Goal: Task Accomplishment & Management: Manage account settings

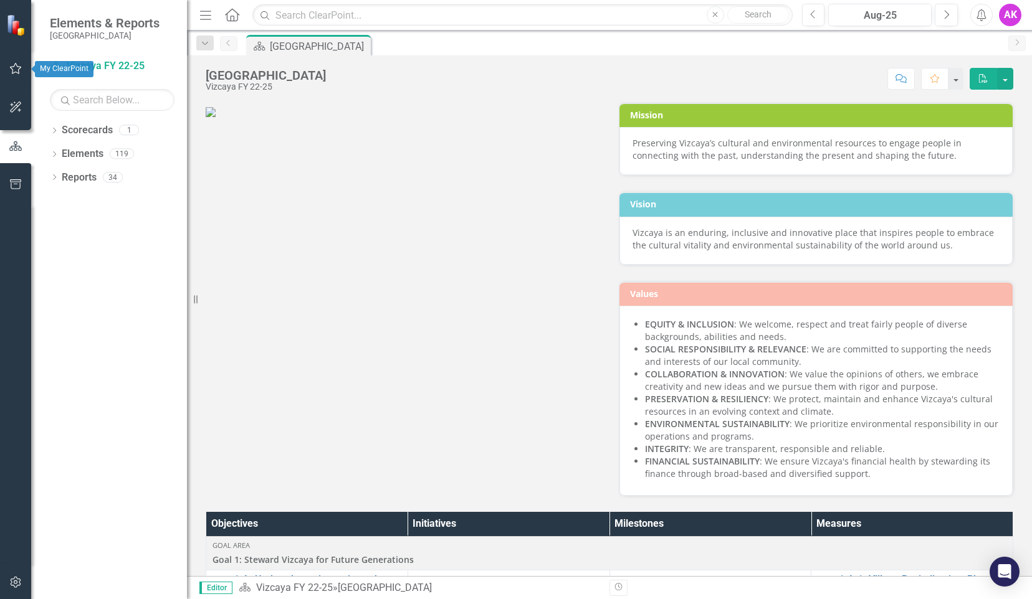
click at [15, 72] on icon "button" at bounding box center [15, 69] width 13 height 10
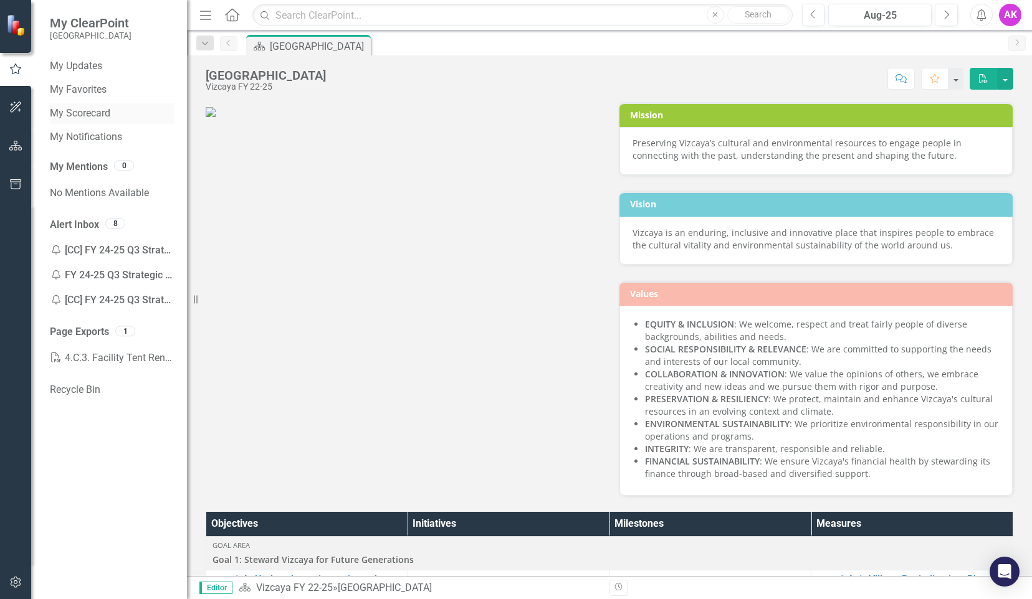
click at [96, 112] on link "My Scorecard" at bounding box center [112, 114] width 125 height 14
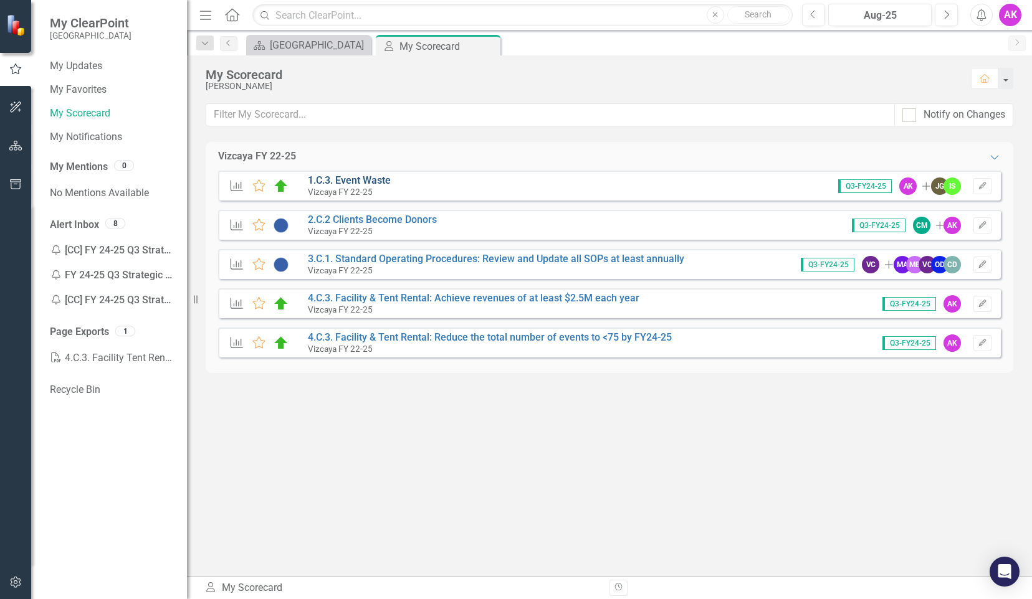
click at [359, 182] on link "1.C.3. Event Waste" at bounding box center [349, 180] width 83 height 12
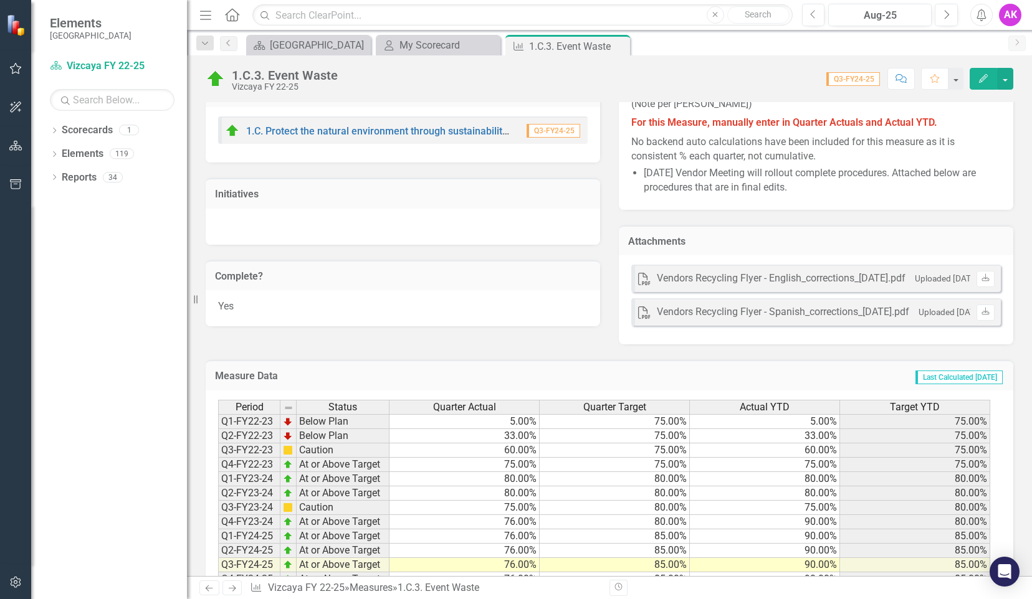
scroll to position [644, 0]
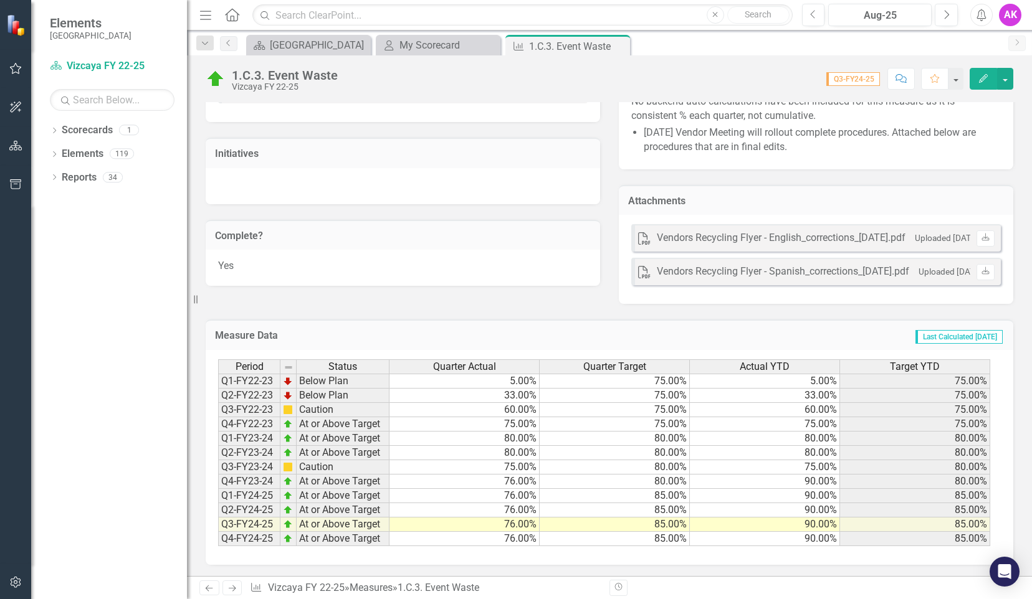
click at [510, 538] on td "76.00%" at bounding box center [464, 539] width 150 height 14
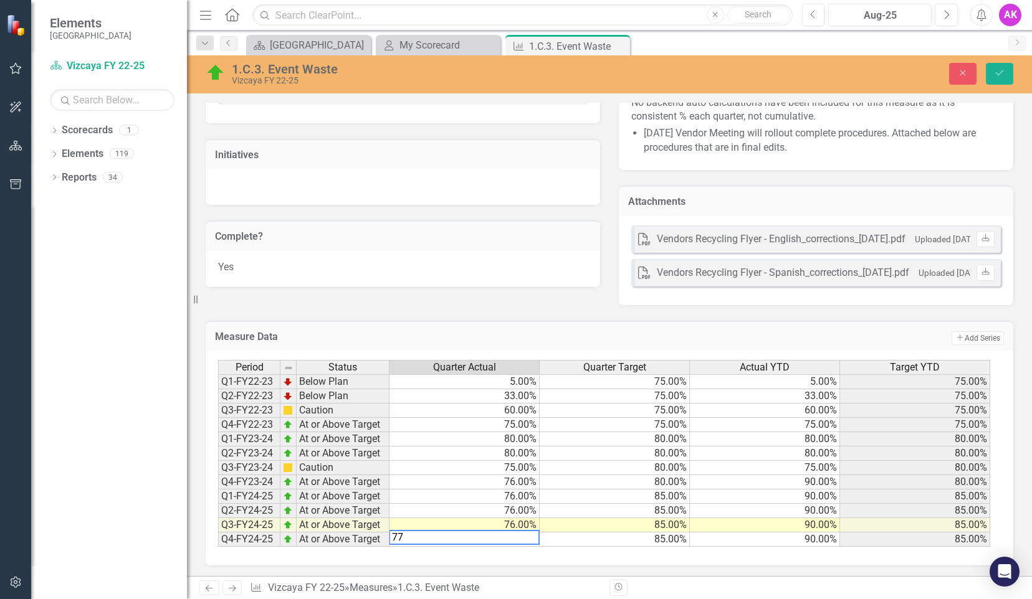
click at [610, 520] on td "85.00%" at bounding box center [615, 525] width 150 height 14
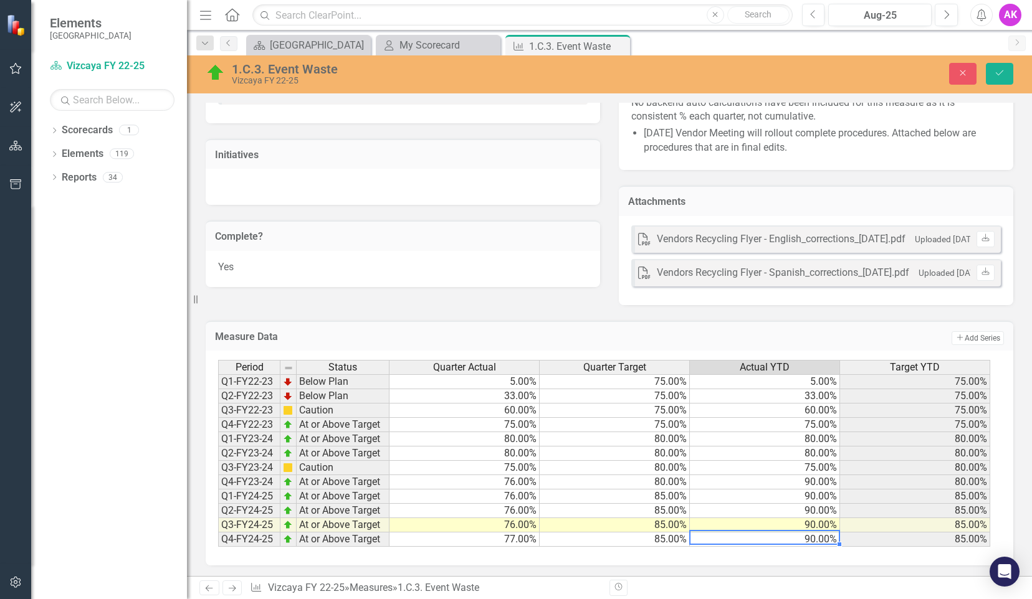
click at [807, 538] on td "90.00%" at bounding box center [765, 540] width 150 height 14
type textarea "91"
click at [1001, 74] on icon "Save" at bounding box center [999, 73] width 11 height 9
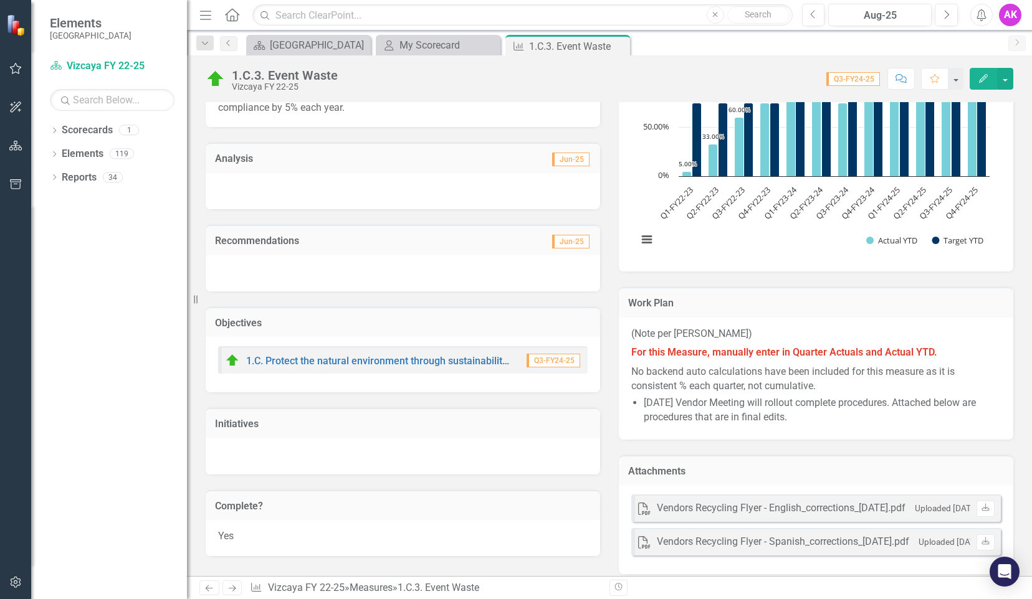
scroll to position [623, 0]
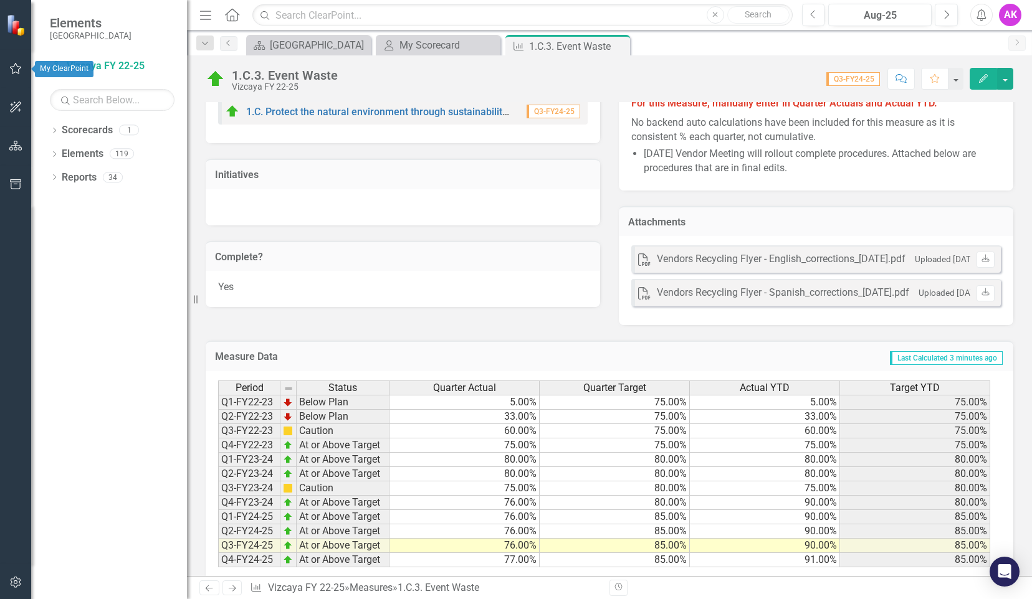
click at [13, 70] on icon "button" at bounding box center [15, 69] width 13 height 10
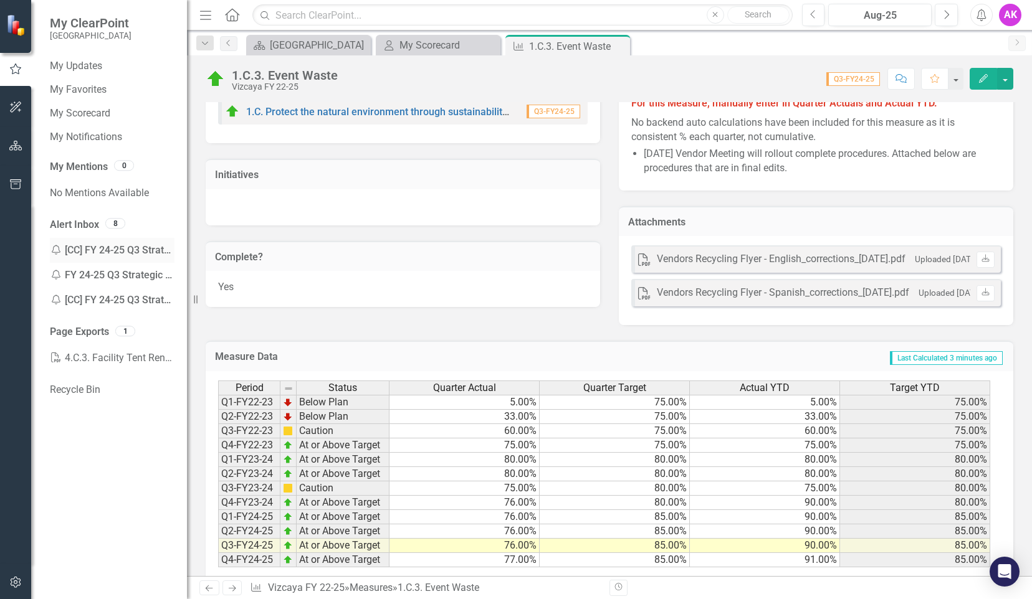
click at [129, 249] on div "Notification [CC] FY 24-25 Q3 Strategic Plan - Enter your data Reminder" at bounding box center [112, 250] width 125 height 25
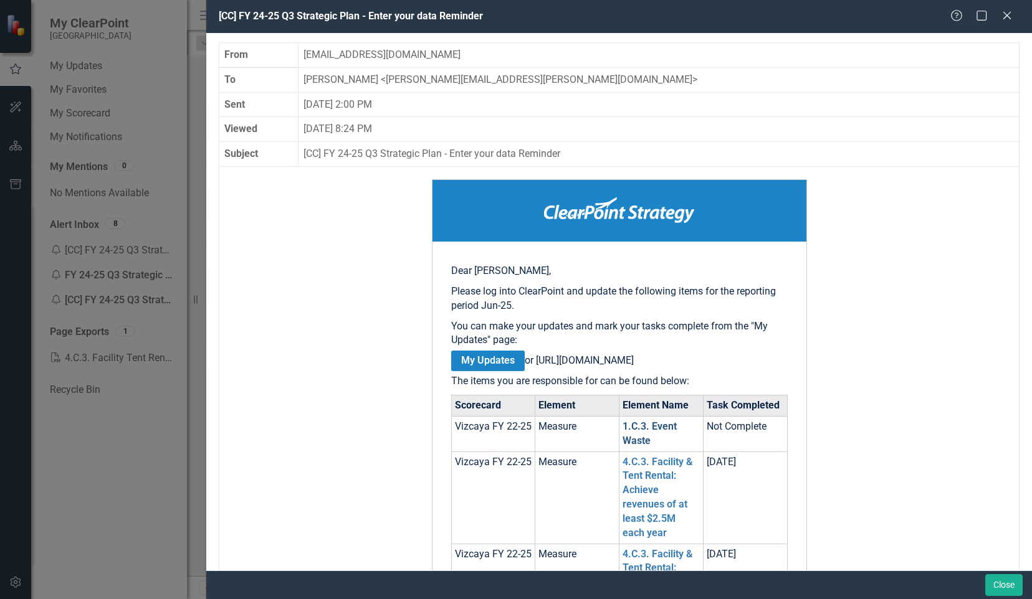
click at [649, 443] on link "1.C.3. Event Waste" at bounding box center [649, 434] width 54 height 26
click at [1009, 16] on icon "Close" at bounding box center [1007, 15] width 16 height 12
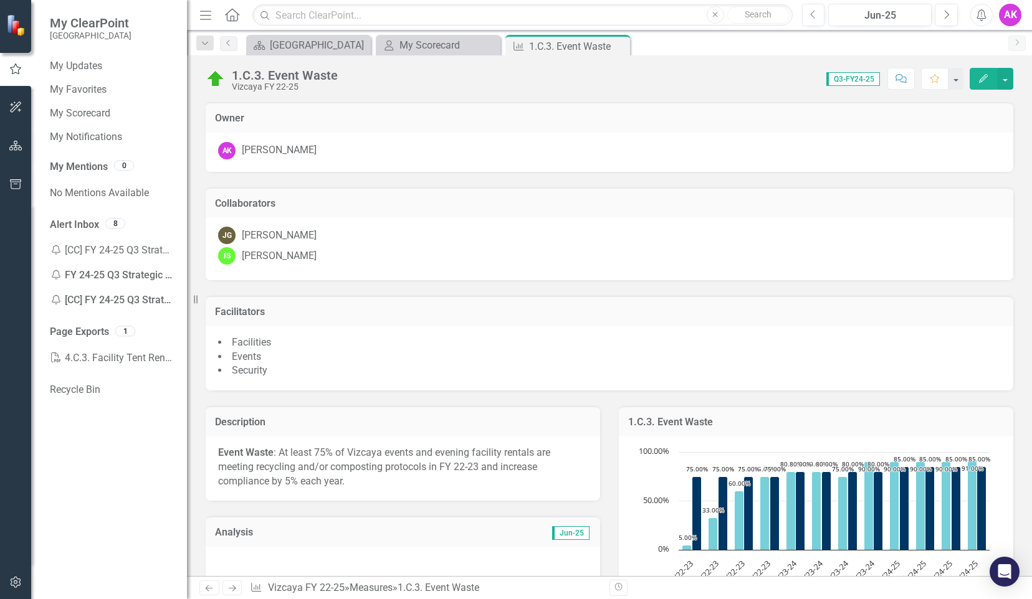
click at [983, 81] on icon "Edit" at bounding box center [983, 78] width 11 height 9
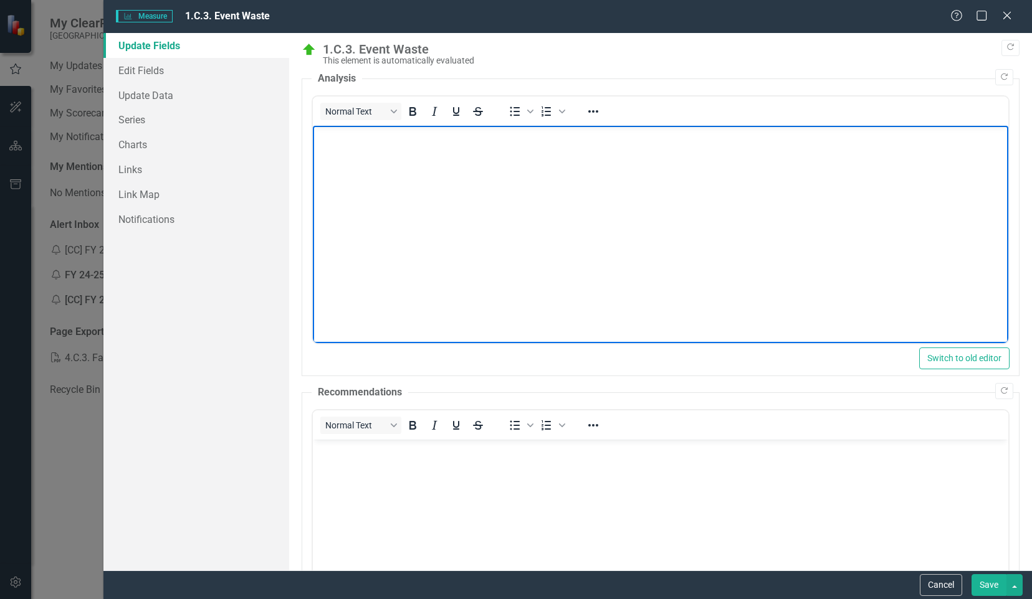
click at [426, 144] on body "Rich Text Area. Press ALT-0 for help." at bounding box center [659, 219] width 695 height 187
click at [537, 456] on p "Rich Text Area. Press ALT-0 for help." at bounding box center [659, 449] width 689 height 15
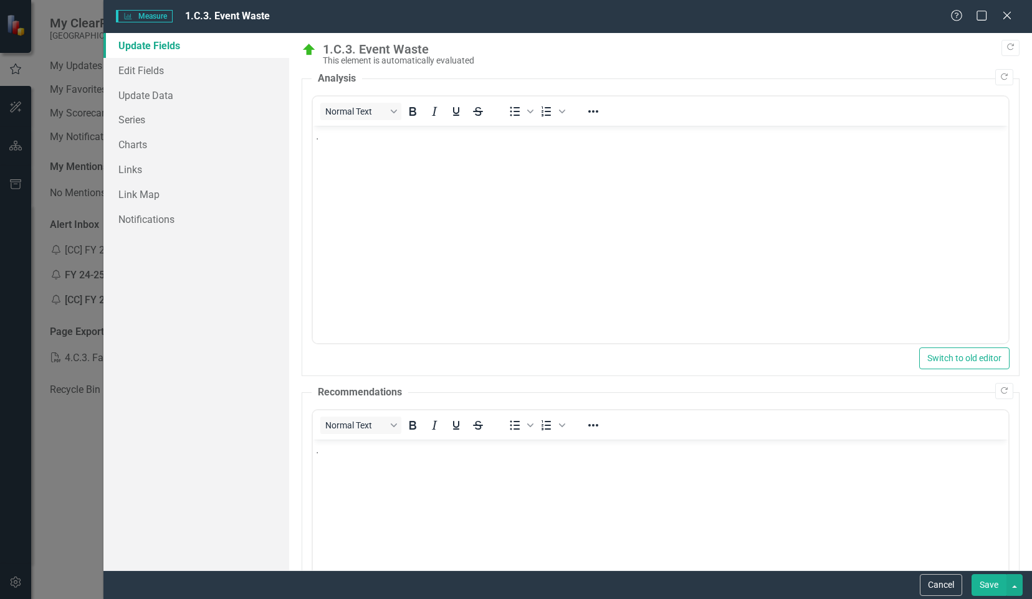
click at [991, 583] on button "Save" at bounding box center [988, 585] width 35 height 22
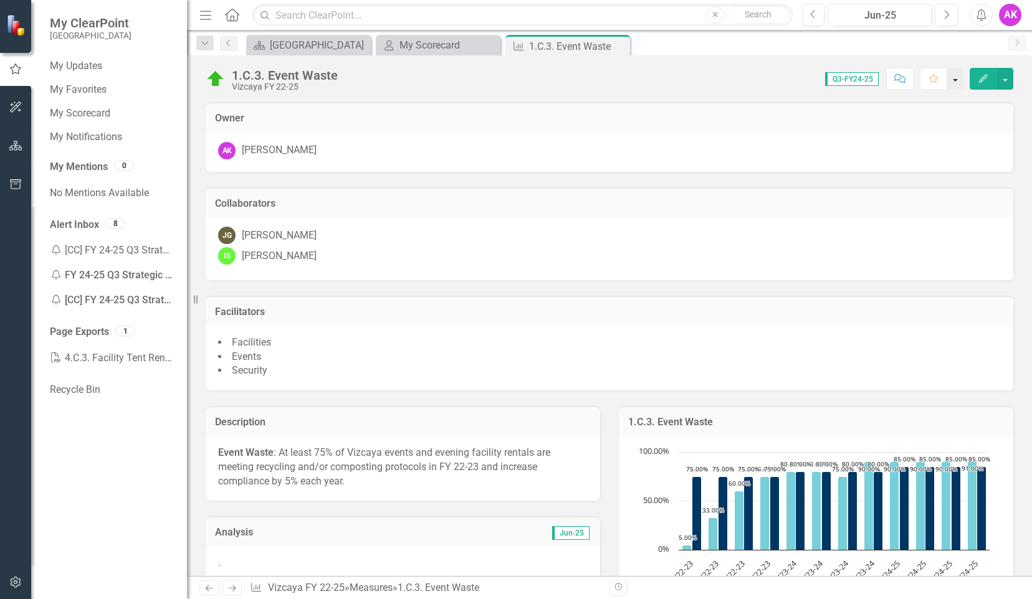
click at [956, 80] on button "button" at bounding box center [955, 79] width 16 height 22
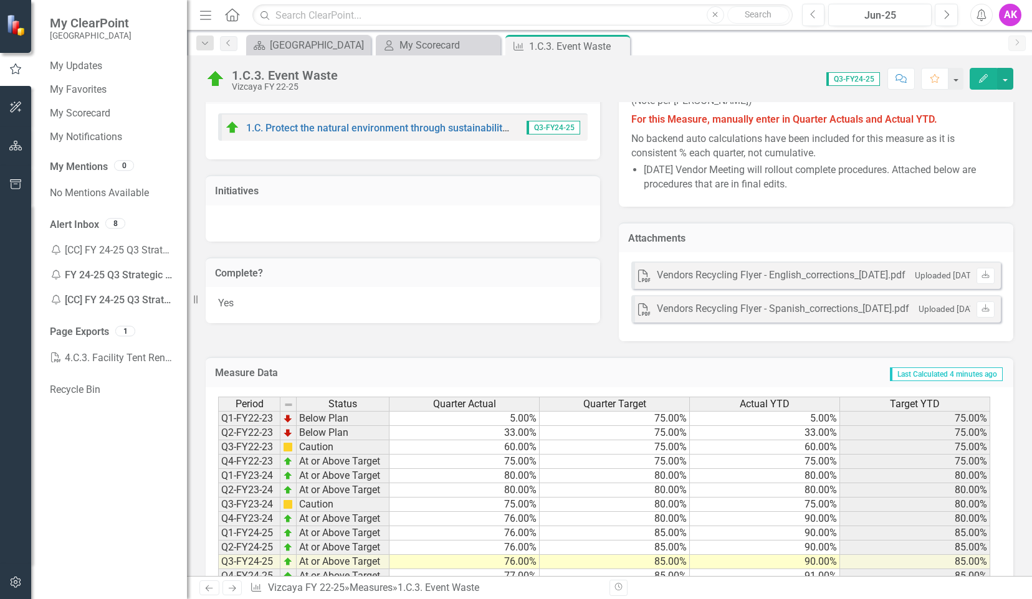
scroll to position [644, 0]
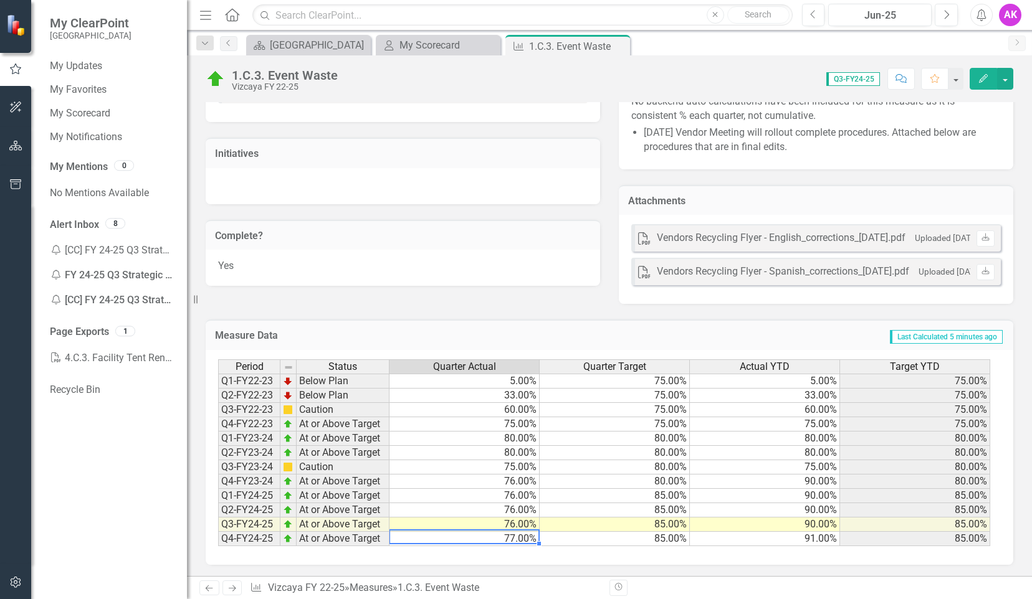
click at [422, 534] on td "77.00%" at bounding box center [464, 539] width 150 height 14
click at [228, 589] on icon "Next" at bounding box center [232, 588] width 11 height 8
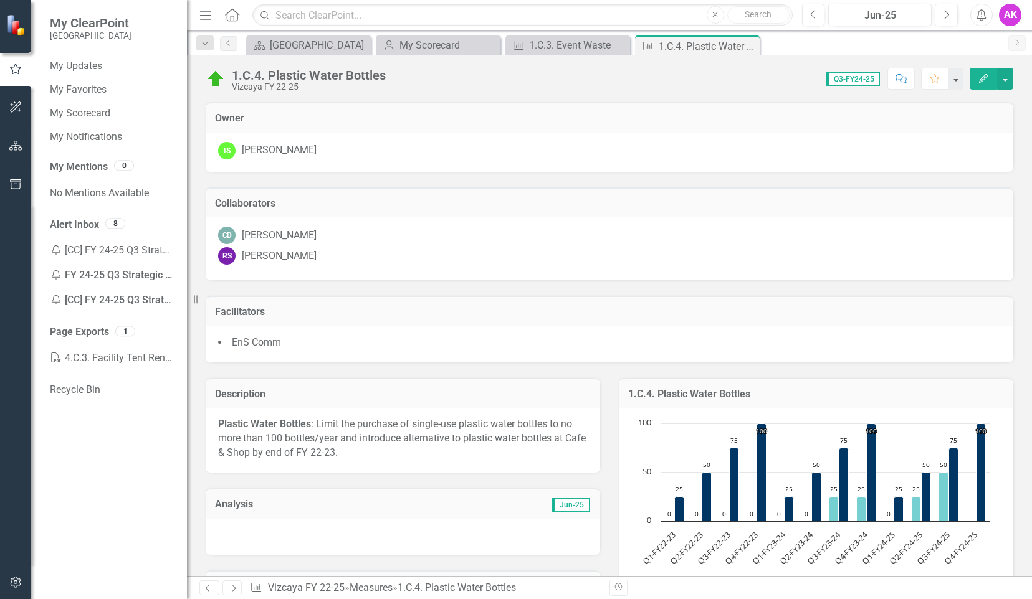
click at [209, 587] on icon "Previous" at bounding box center [209, 588] width 11 height 8
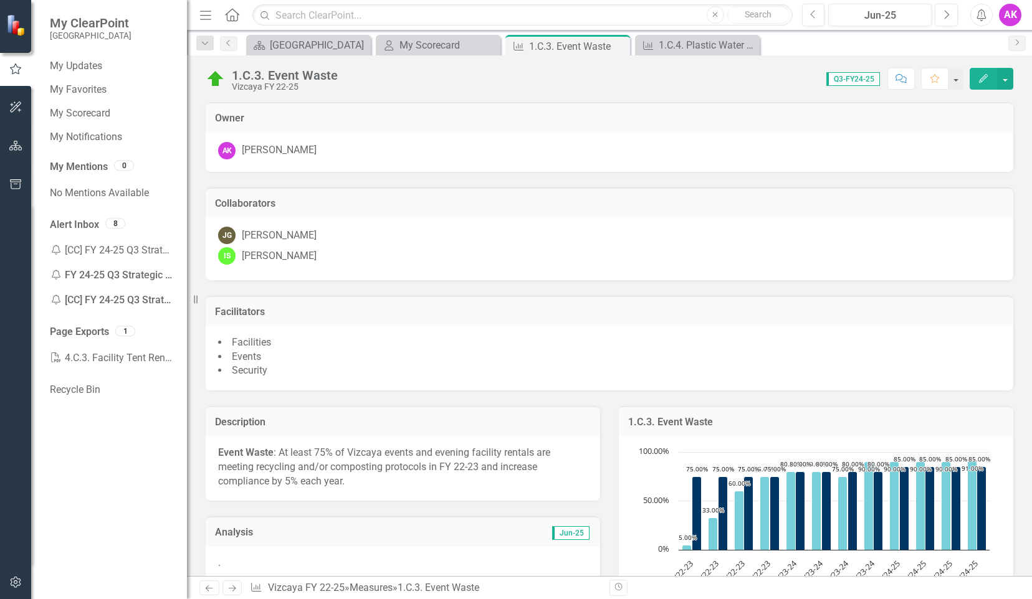
click at [237, 591] on icon "Next" at bounding box center [232, 588] width 11 height 8
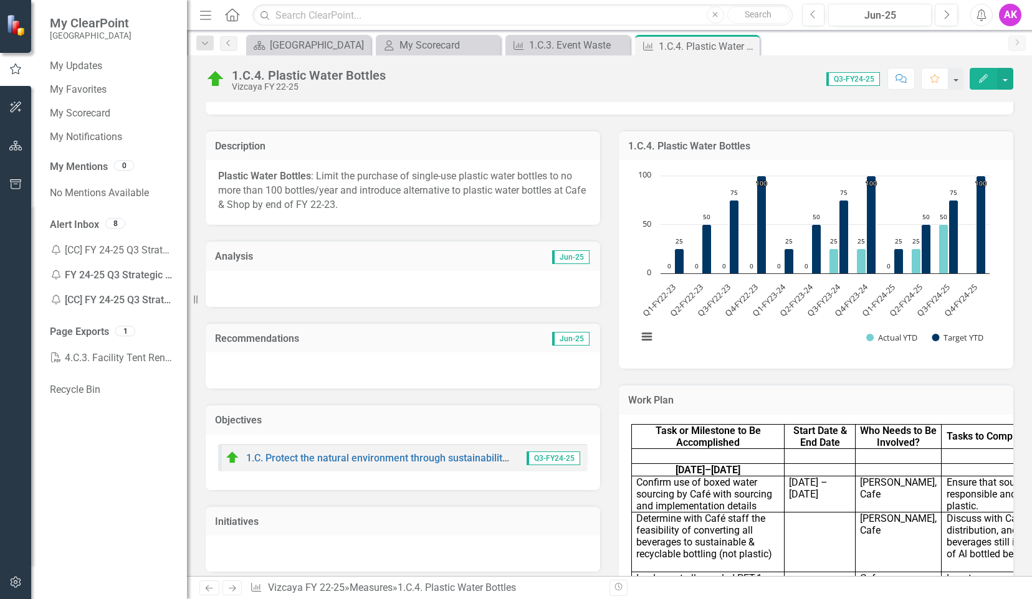
scroll to position [249, 0]
click at [212, 588] on icon at bounding box center [209, 589] width 7 height 6
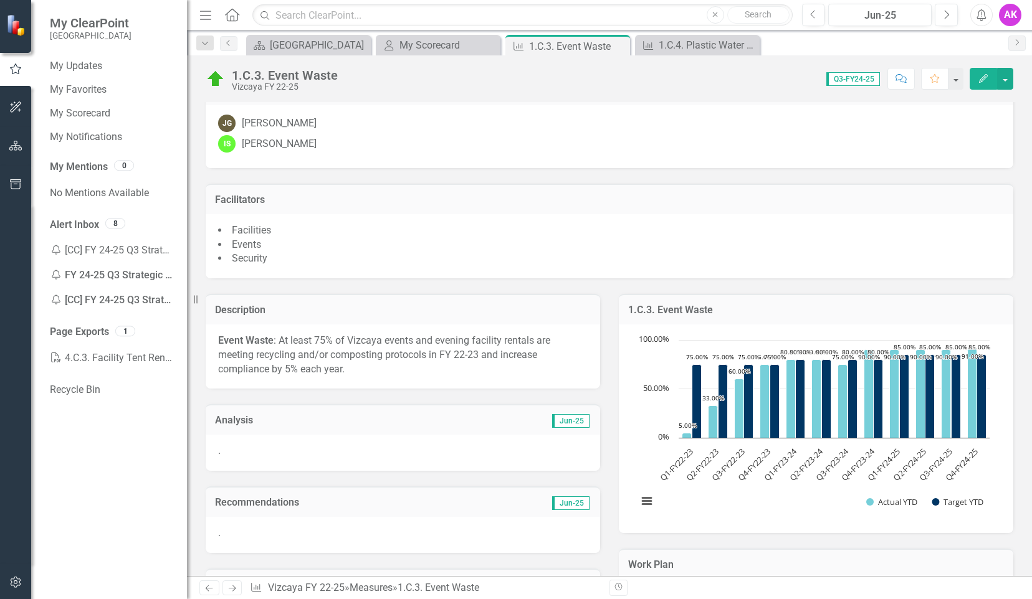
scroll to position [436, 0]
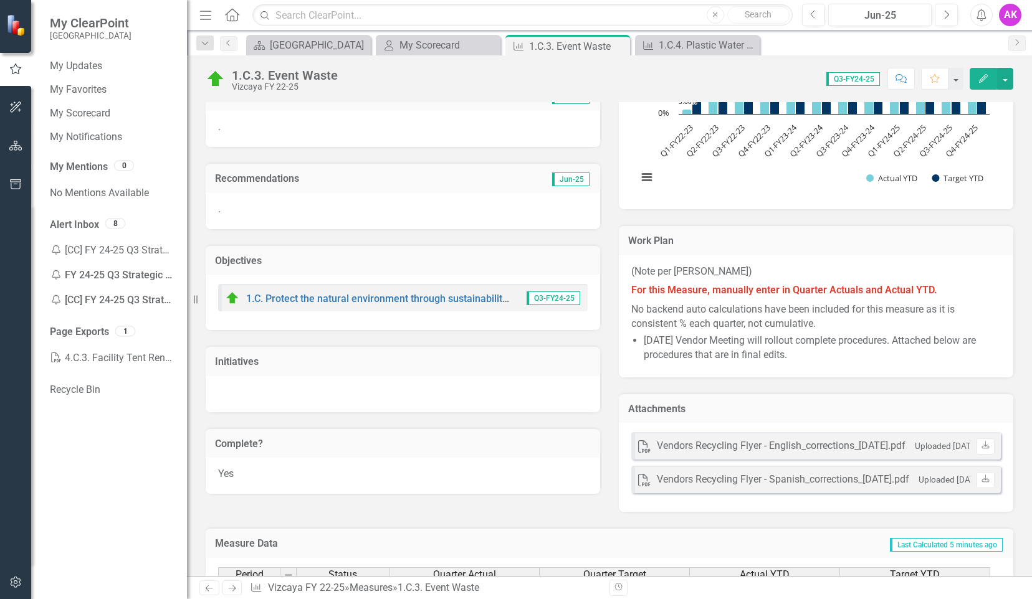
click at [234, 476] on div "Yes" at bounding box center [403, 476] width 394 height 36
click at [321, 458] on div "Yes" at bounding box center [403, 476] width 394 height 36
click at [405, 450] on td "Complete?" at bounding box center [403, 445] width 376 height 16
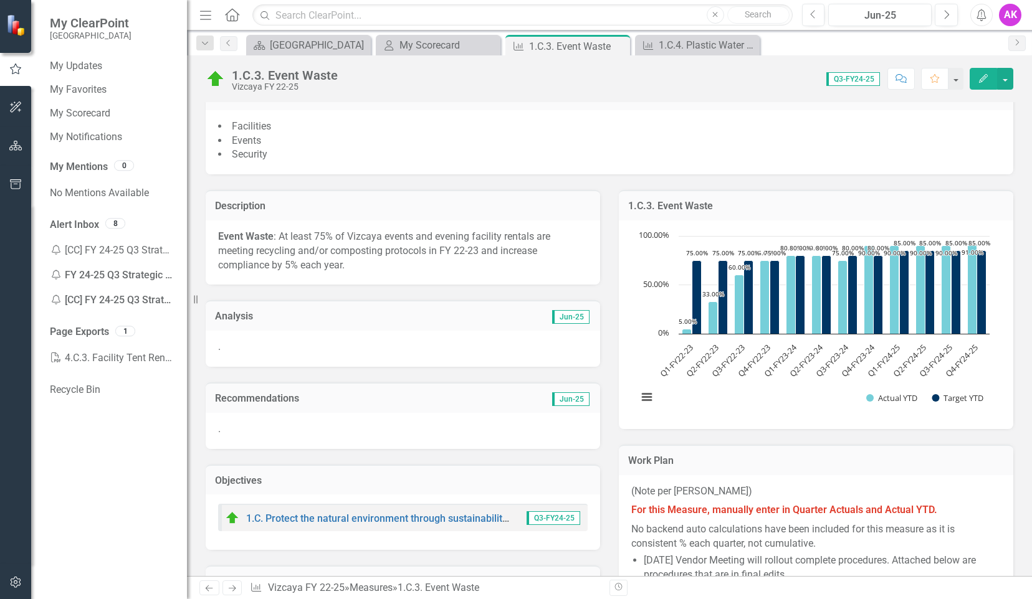
scroll to position [208, 0]
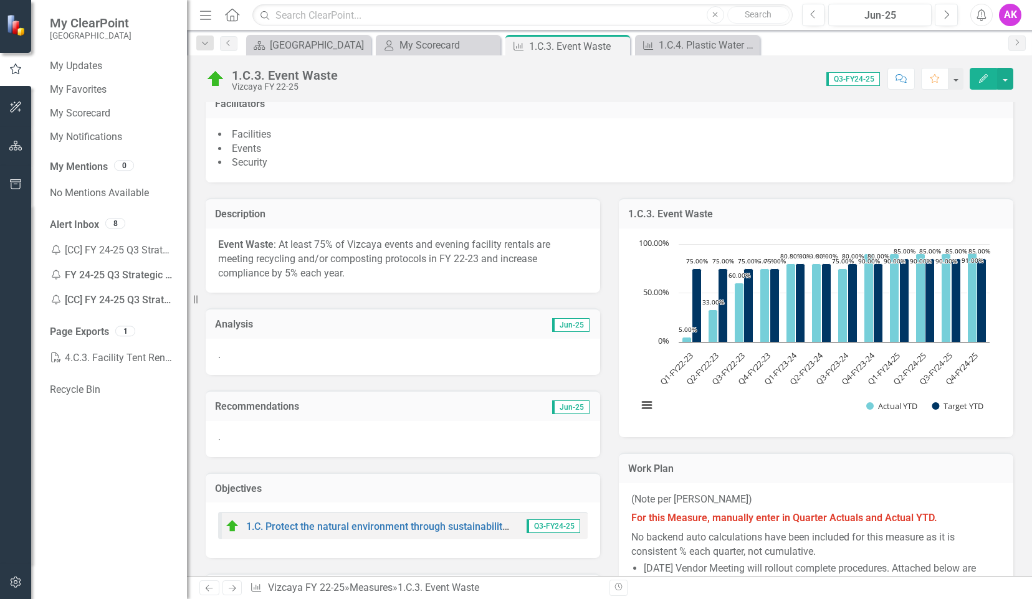
click at [566, 323] on span "Jun-25" at bounding box center [570, 325] width 37 height 14
click at [259, 348] on p "." at bounding box center [402, 355] width 369 height 14
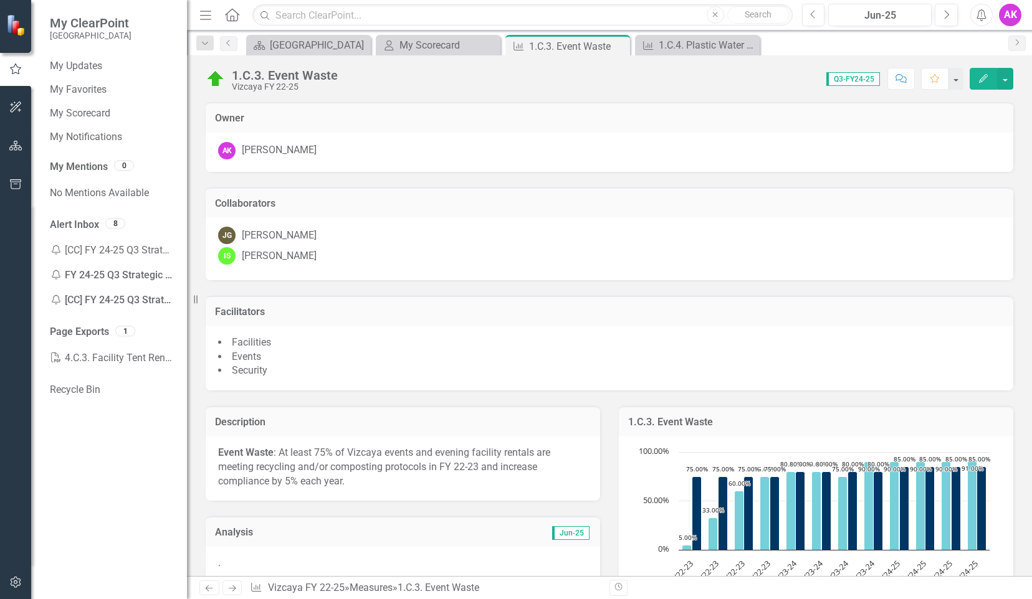
click at [860, 82] on span "Q3-FY24-25" at bounding box center [853, 79] width 54 height 14
click at [859, 79] on span "Q3-FY24-25" at bounding box center [853, 79] width 54 height 14
click at [860, 79] on span "Q3-FY24-25" at bounding box center [853, 79] width 54 height 14
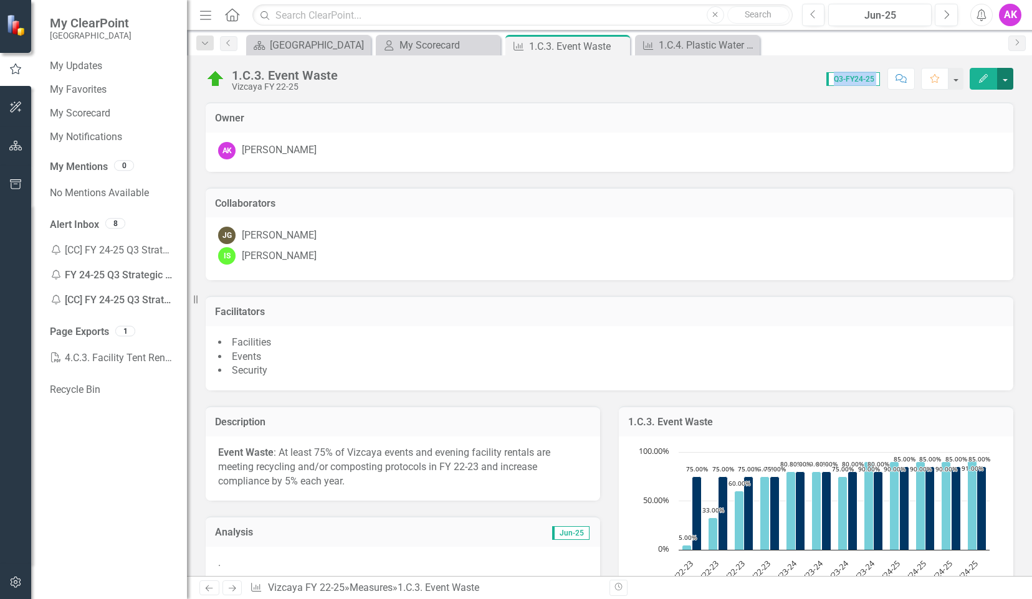
click at [1004, 82] on button "button" at bounding box center [1005, 79] width 16 height 22
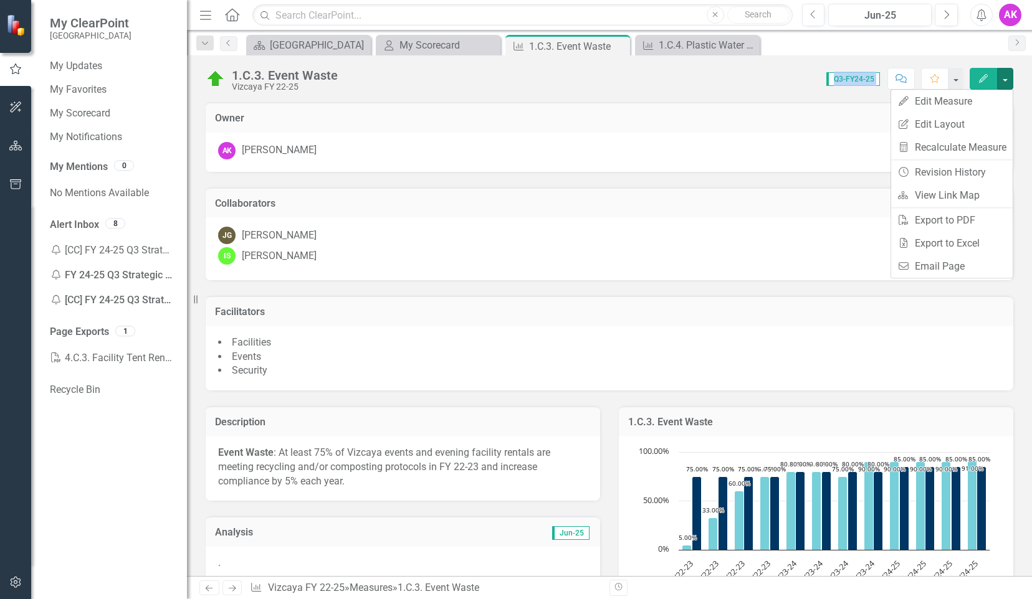
click at [491, 90] on div "1.C.3. Event Waste Vizcaya FY 22-25 Score: 0.00 Q3-FY24-25 Completed Comment Fa…" at bounding box center [609, 73] width 845 height 37
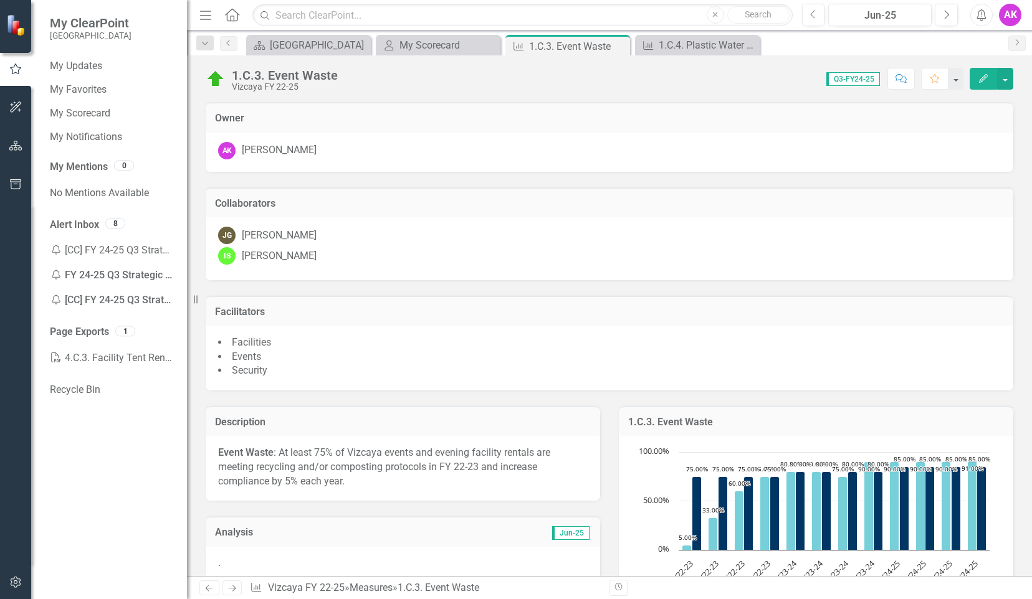
click at [289, 83] on div "Vizcaya FY 22-25" at bounding box center [285, 86] width 106 height 9
click at [841, 80] on span "Q3-FY24-25" at bounding box center [853, 79] width 54 height 14
drag, startPoint x: 841, startPoint y: 80, endPoint x: 796, endPoint y: 83, distance: 45.0
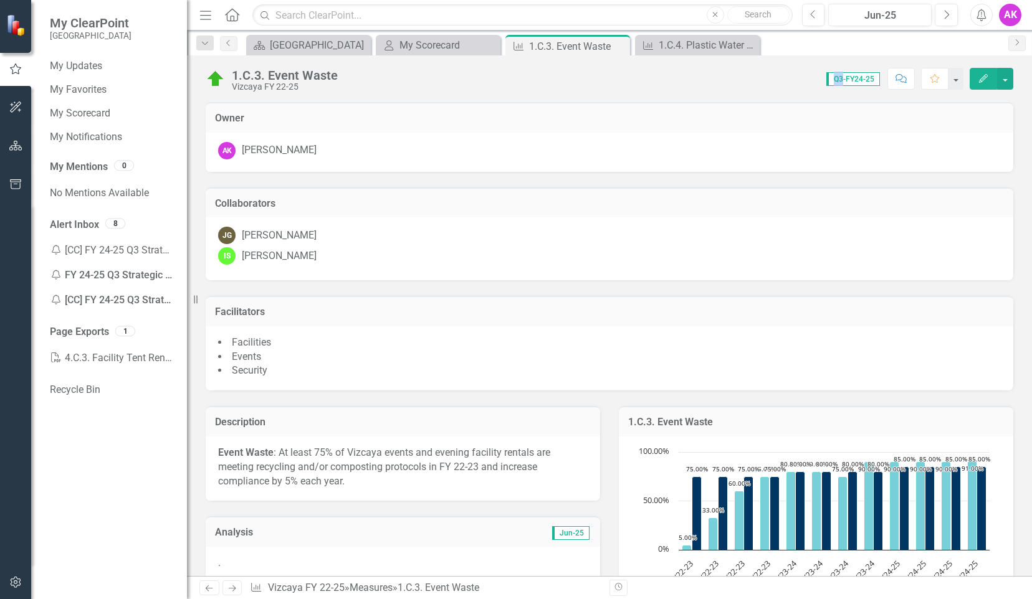
click at [796, 83] on div "Score: 0.00 Q3-FY24-25 Completed Comment Favorite Edit" at bounding box center [678, 78] width 669 height 21
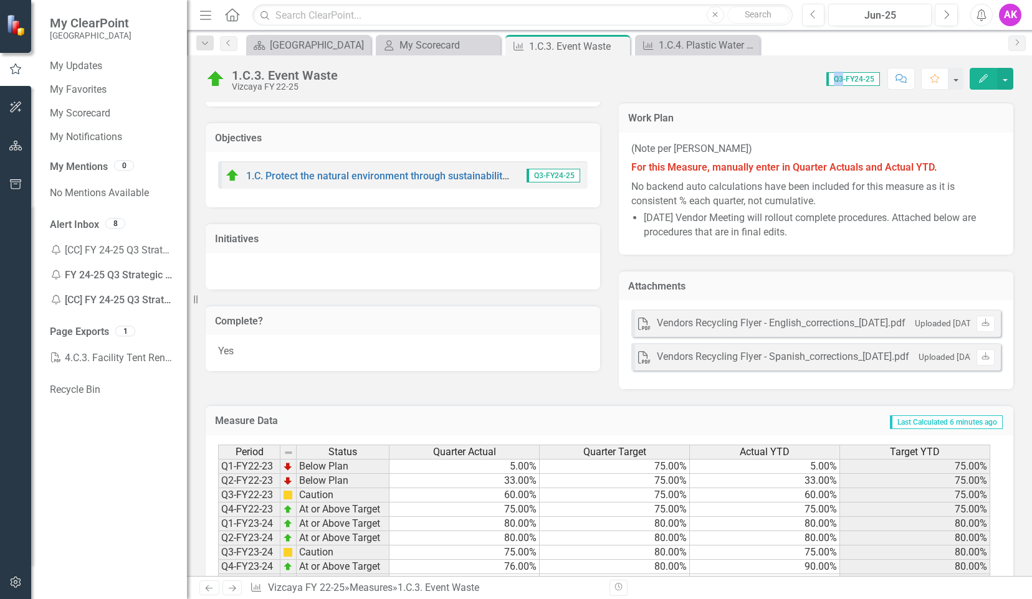
scroll to position [561, 0]
click at [130, 272] on div "Notification FY 24-25 Q3 Strategic Plan - Enter your data Remin..." at bounding box center [112, 275] width 125 height 25
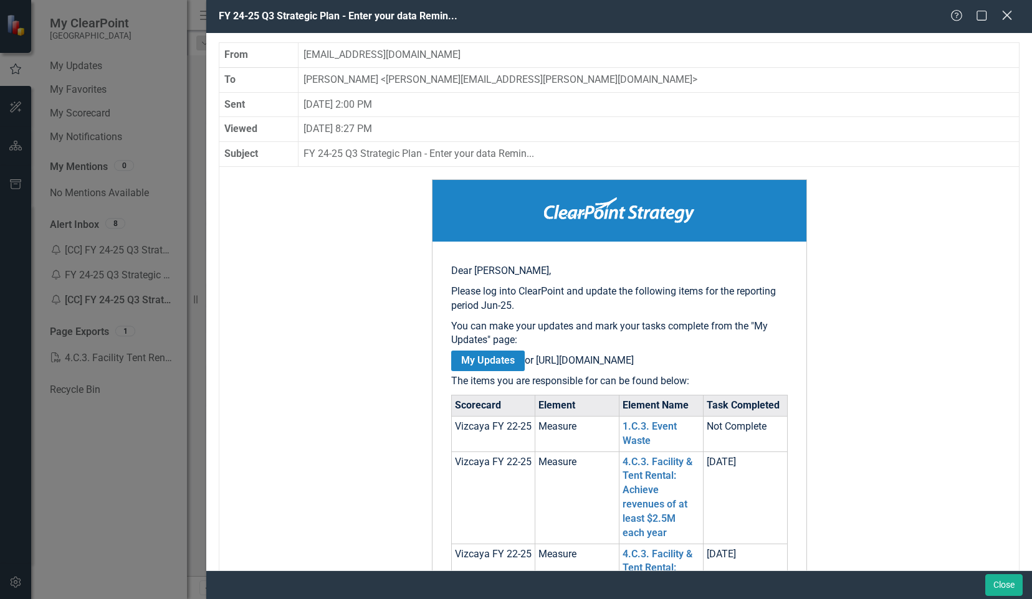
click at [1007, 17] on icon at bounding box center [1006, 15] width 9 height 9
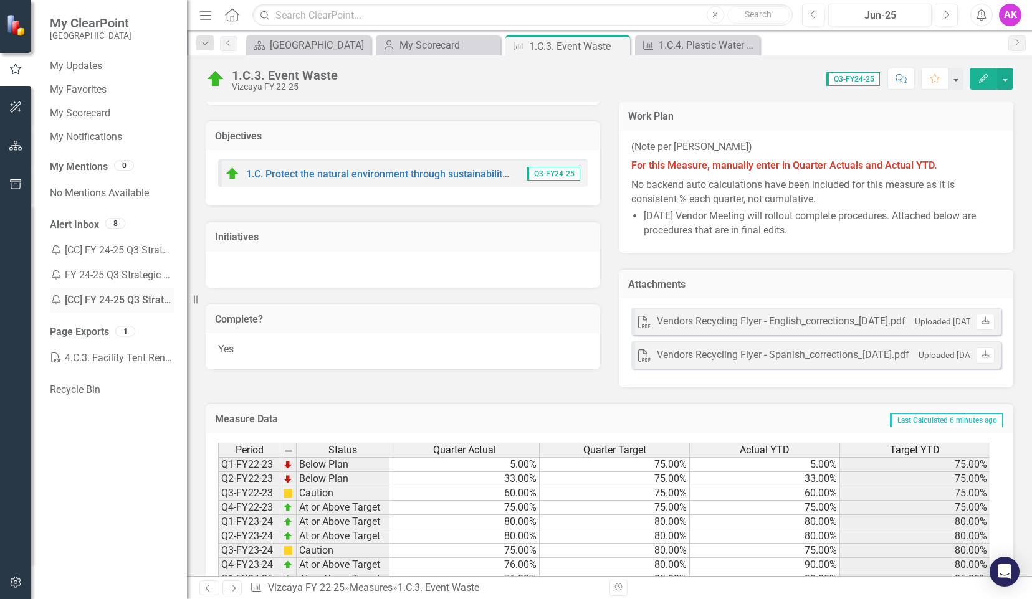
click at [117, 301] on div "Notification [CC] FY 24-25 Q3 Strategic Plan - Enter your data Reminder" at bounding box center [112, 300] width 125 height 25
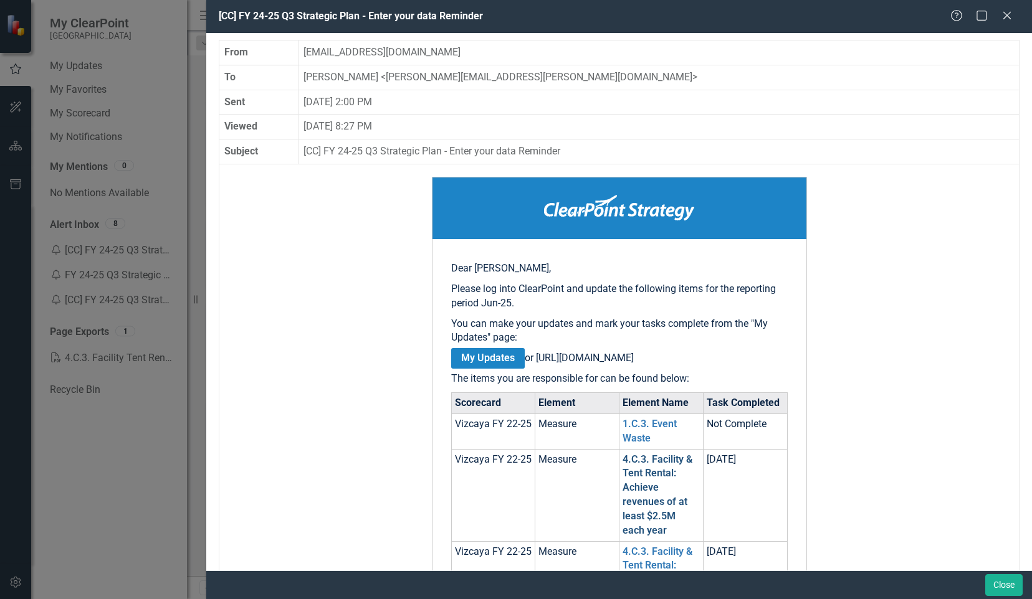
scroll to position [0, 0]
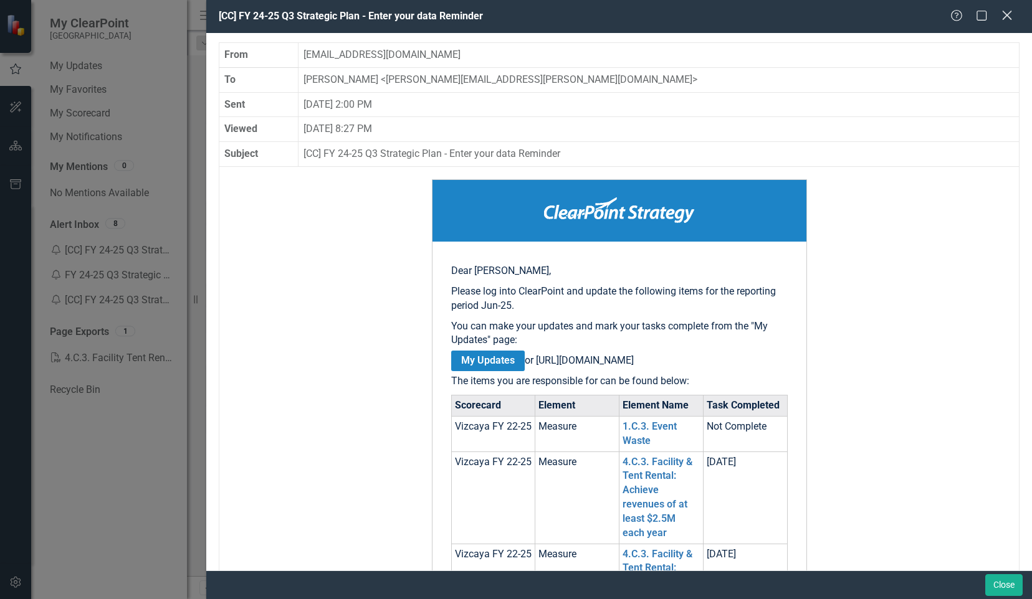
click at [1007, 14] on icon "Close" at bounding box center [1007, 15] width 16 height 12
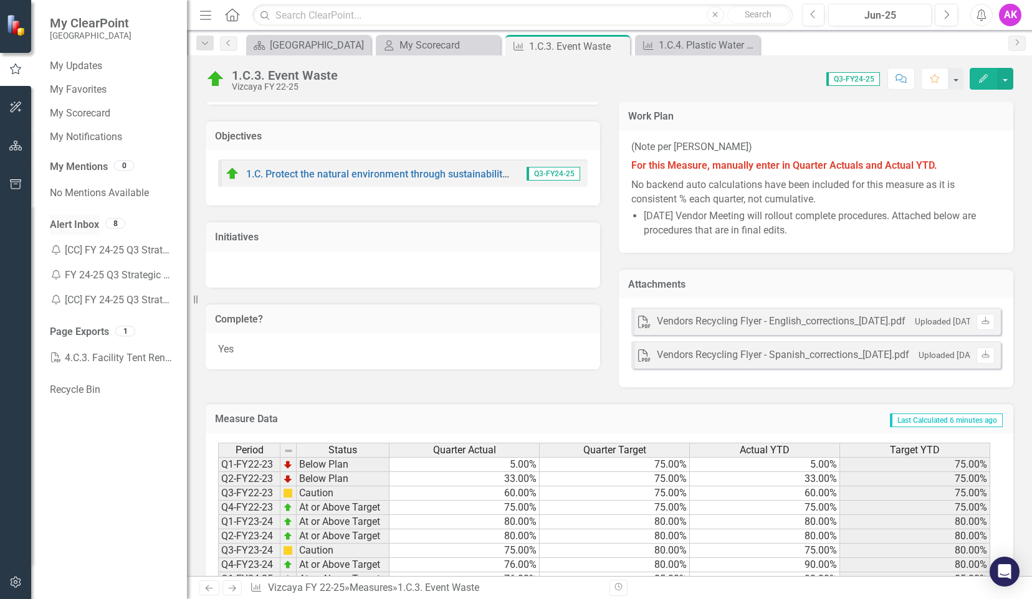
click at [93, 224] on link "Alert Inbox" at bounding box center [74, 225] width 49 height 14
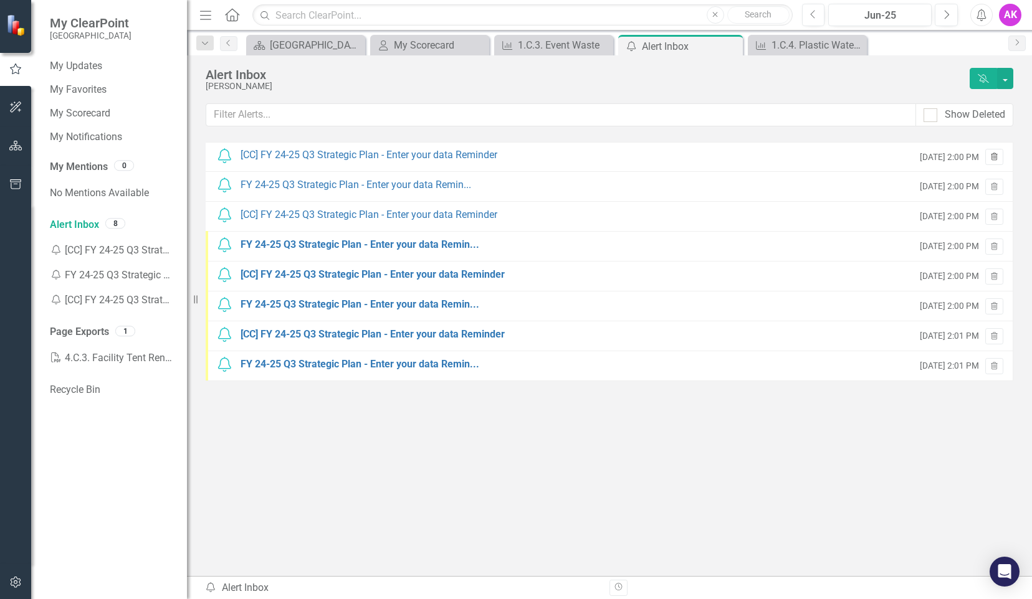
click at [994, 155] on icon "button" at bounding box center [994, 156] width 7 height 7
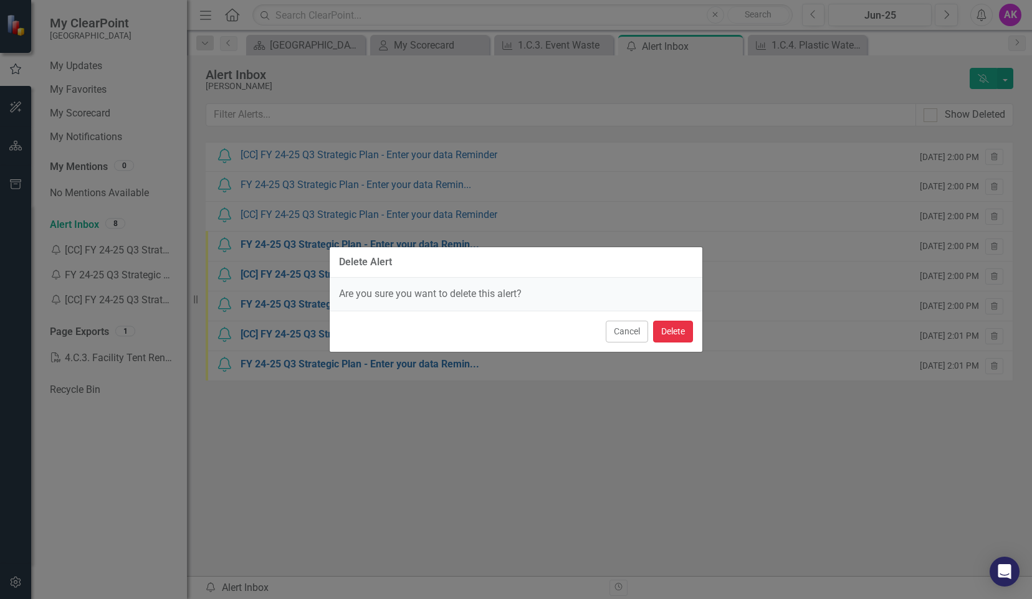
click at [665, 328] on button "Delete" at bounding box center [673, 332] width 40 height 22
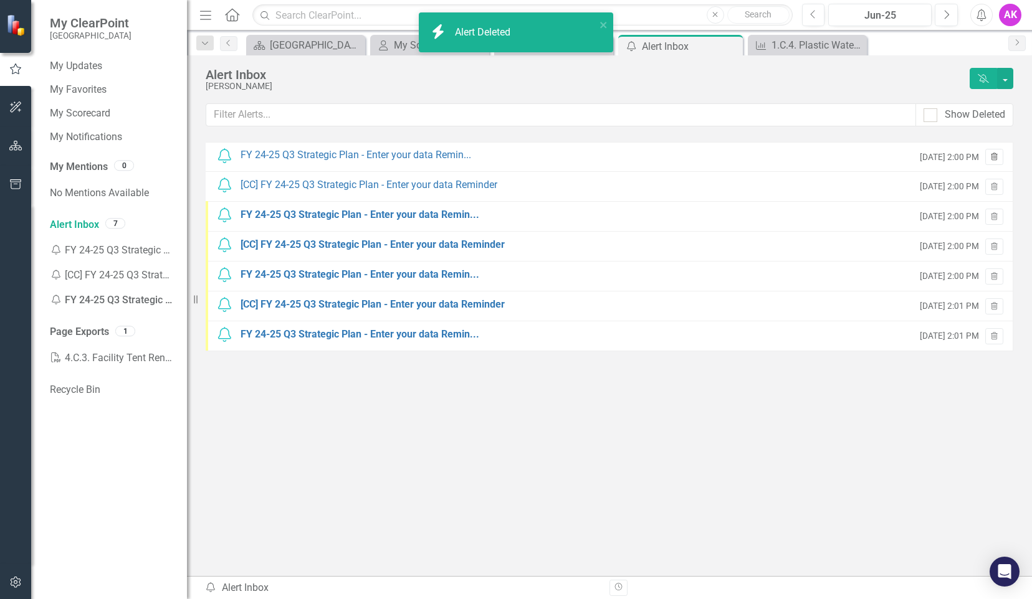
click at [996, 157] on icon "Trash" at bounding box center [993, 157] width 9 height 7
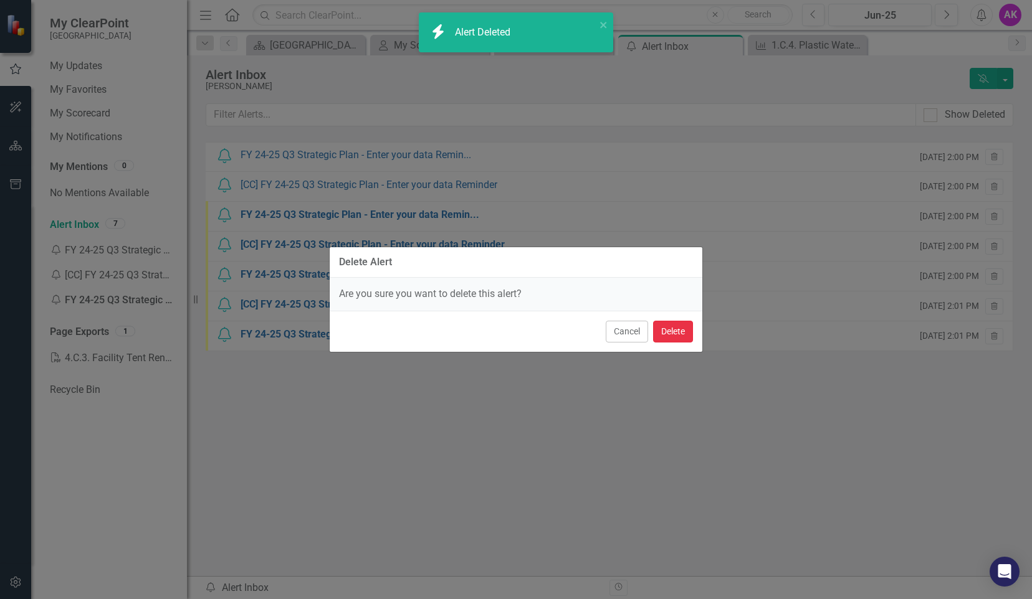
click at [669, 332] on button "Delete" at bounding box center [673, 332] width 40 height 22
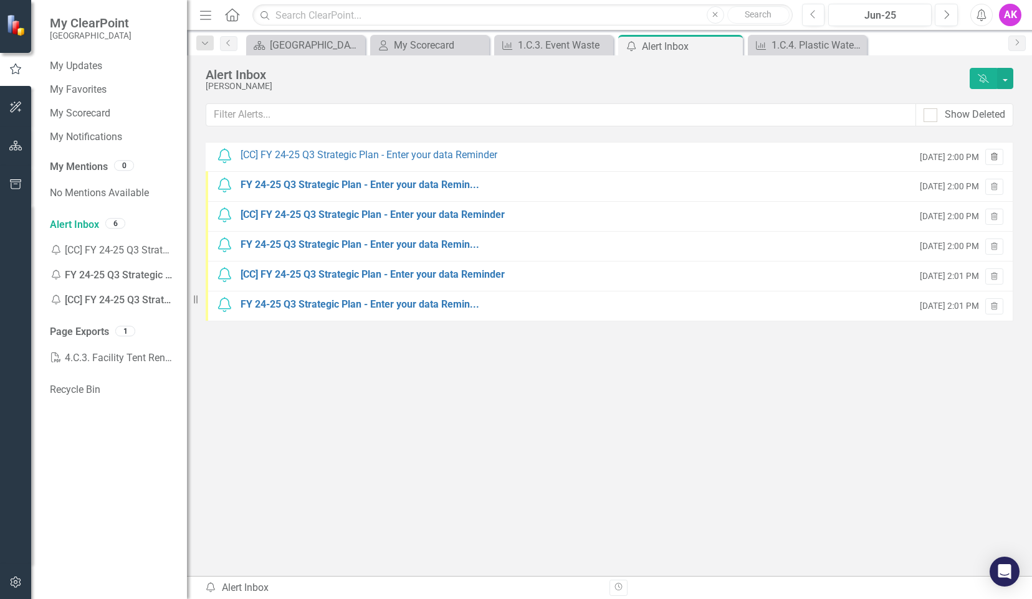
click at [993, 159] on icon "Trash" at bounding box center [993, 157] width 9 height 7
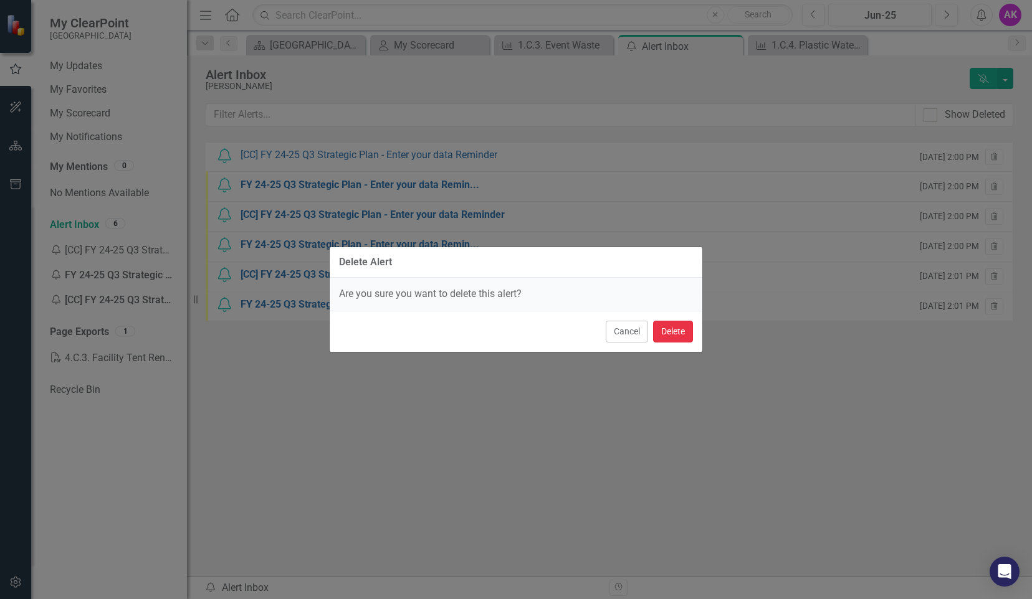
click at [673, 330] on button "Delete" at bounding box center [673, 332] width 40 height 22
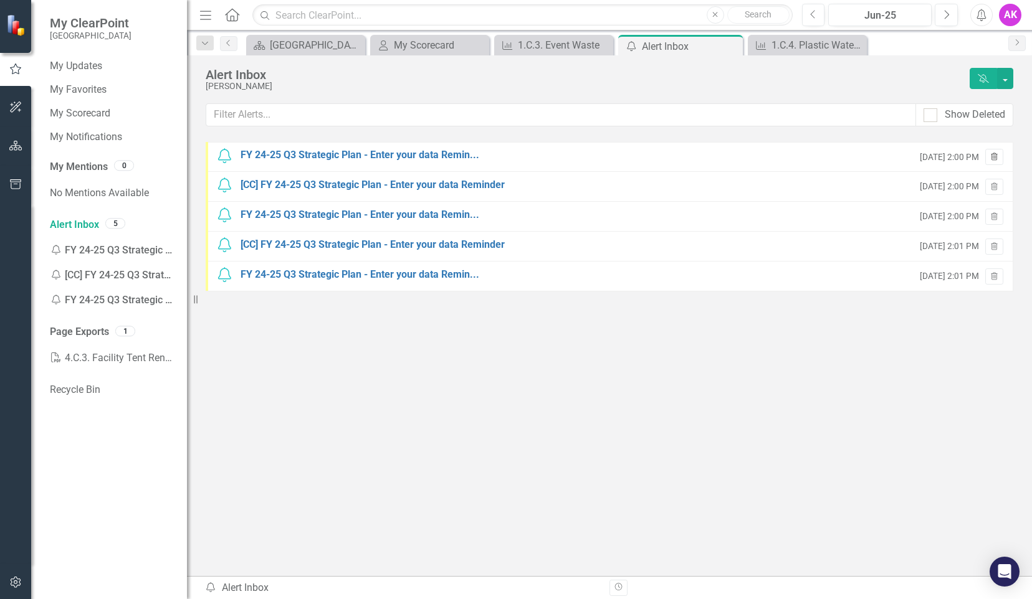
click at [997, 157] on icon "Trash" at bounding box center [993, 157] width 9 height 7
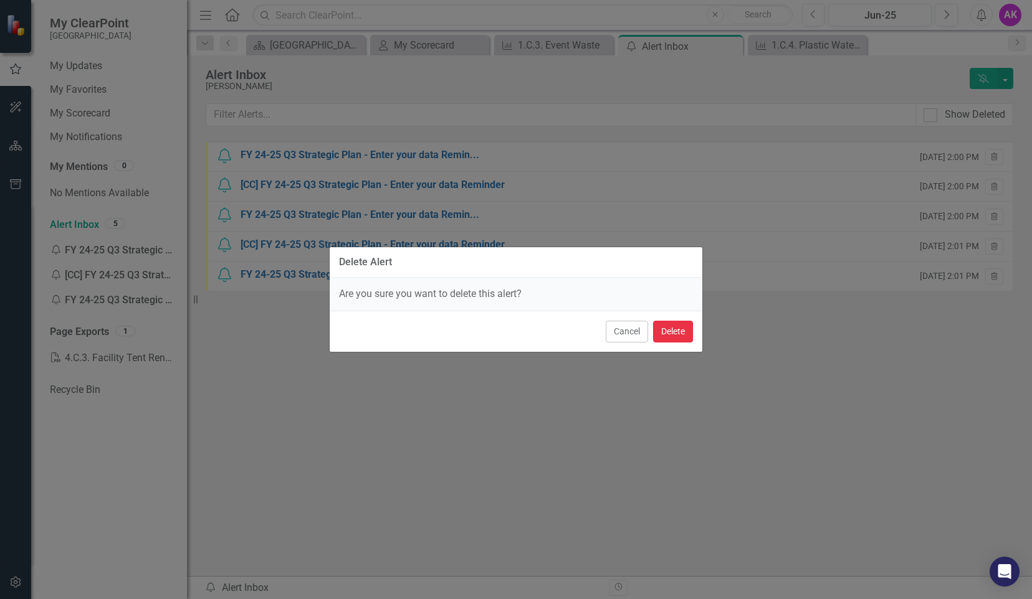
click at [674, 335] on button "Delete" at bounding box center [673, 332] width 40 height 22
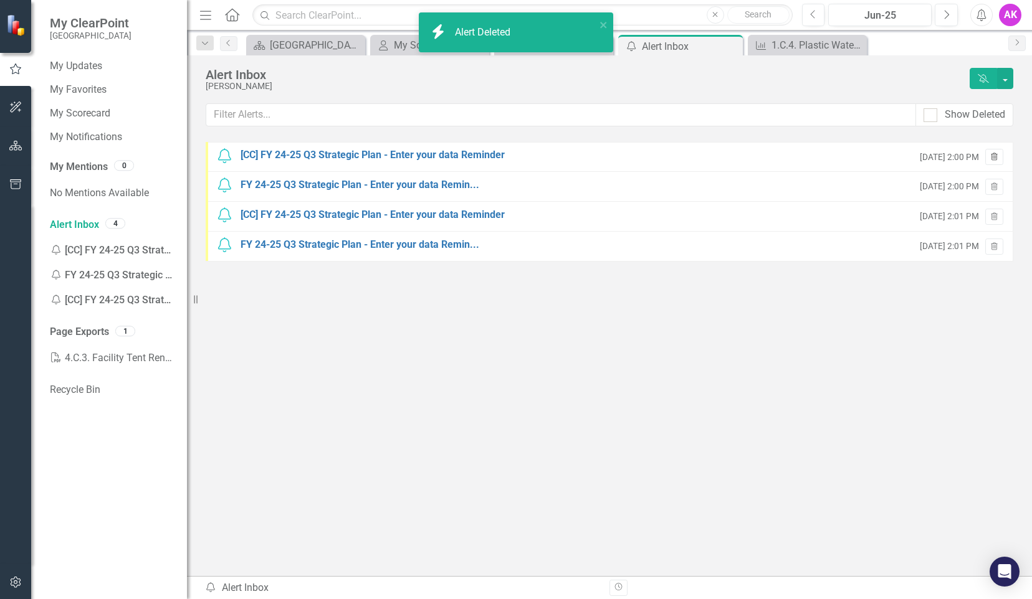
click at [997, 156] on icon "Trash" at bounding box center [993, 157] width 9 height 7
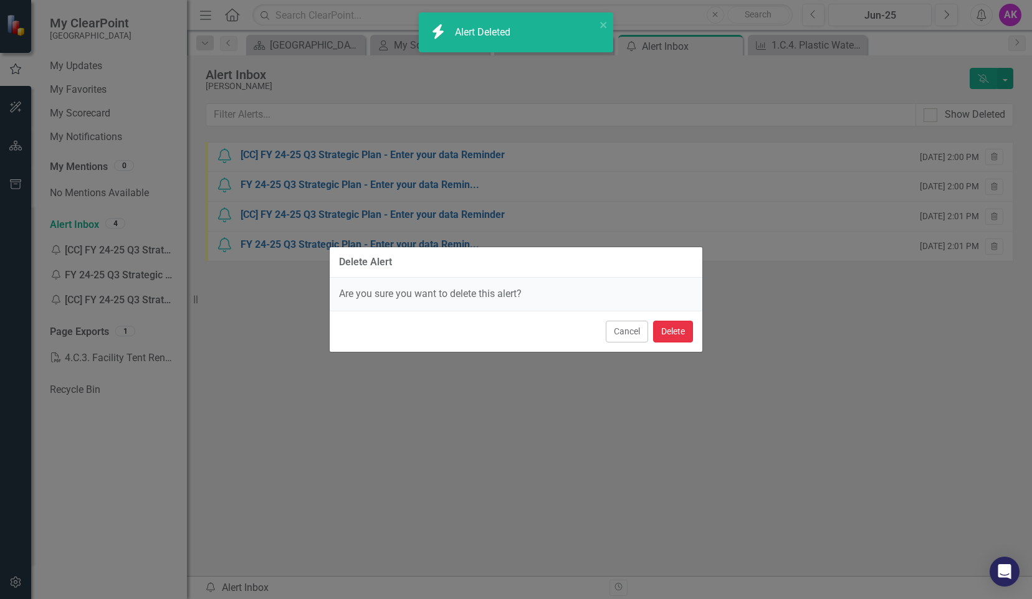
click at [665, 329] on button "Delete" at bounding box center [673, 332] width 40 height 22
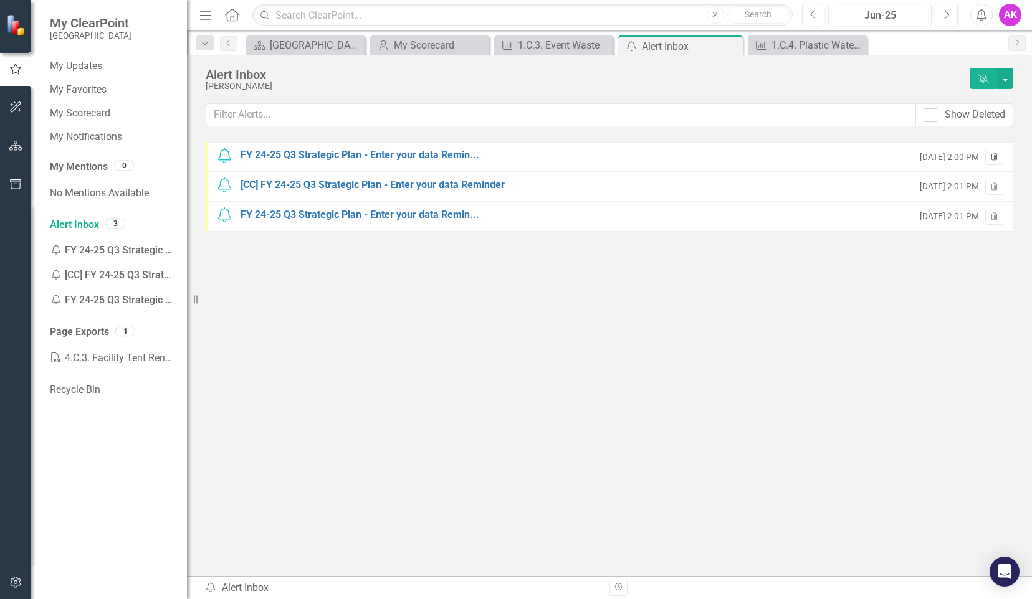
click at [998, 157] on icon "Trash" at bounding box center [993, 157] width 9 height 7
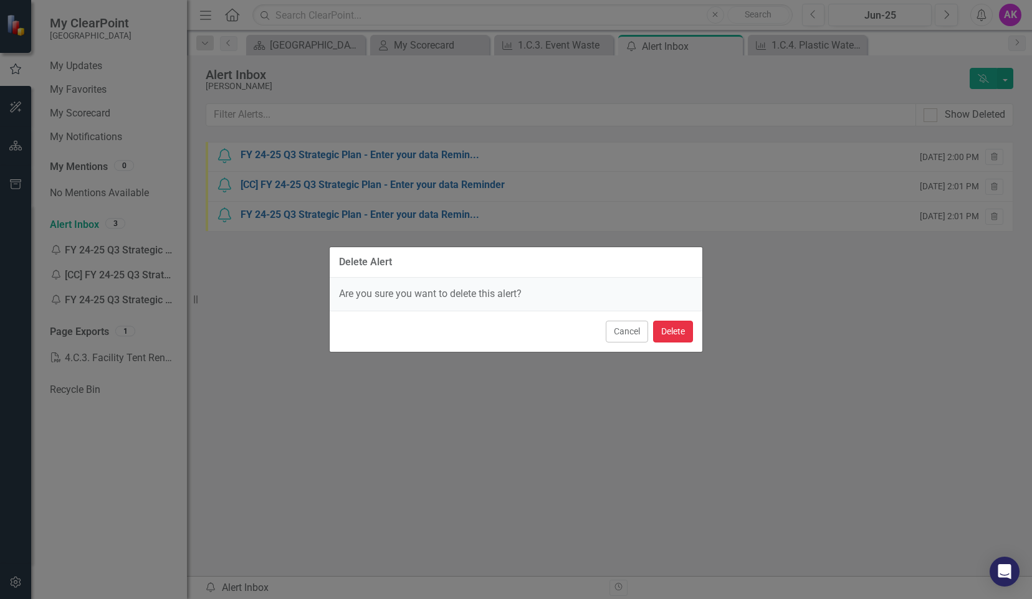
click at [683, 336] on button "Delete" at bounding box center [673, 332] width 40 height 22
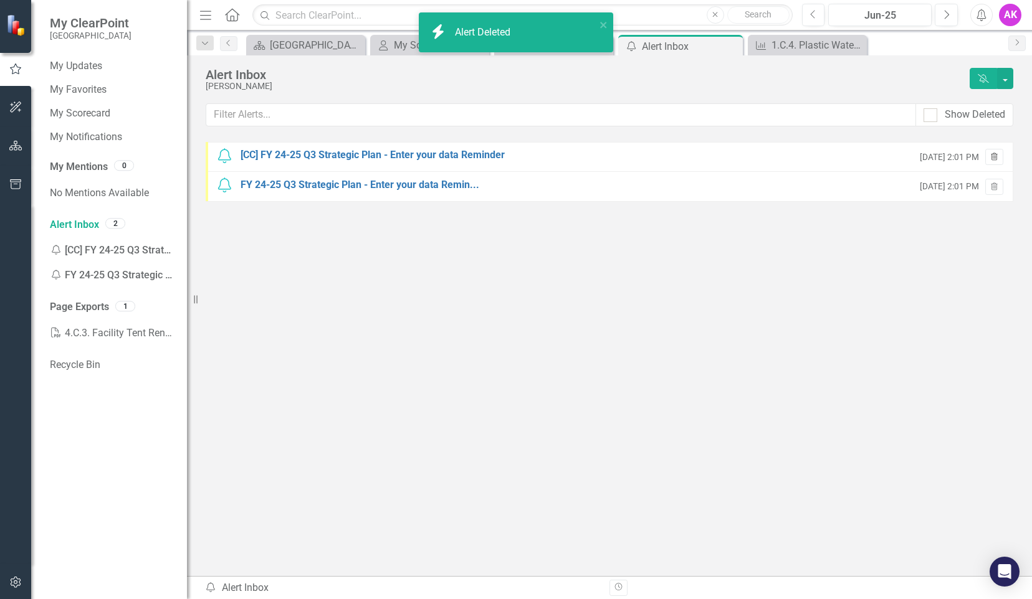
click at [997, 157] on icon "button" at bounding box center [994, 156] width 7 height 7
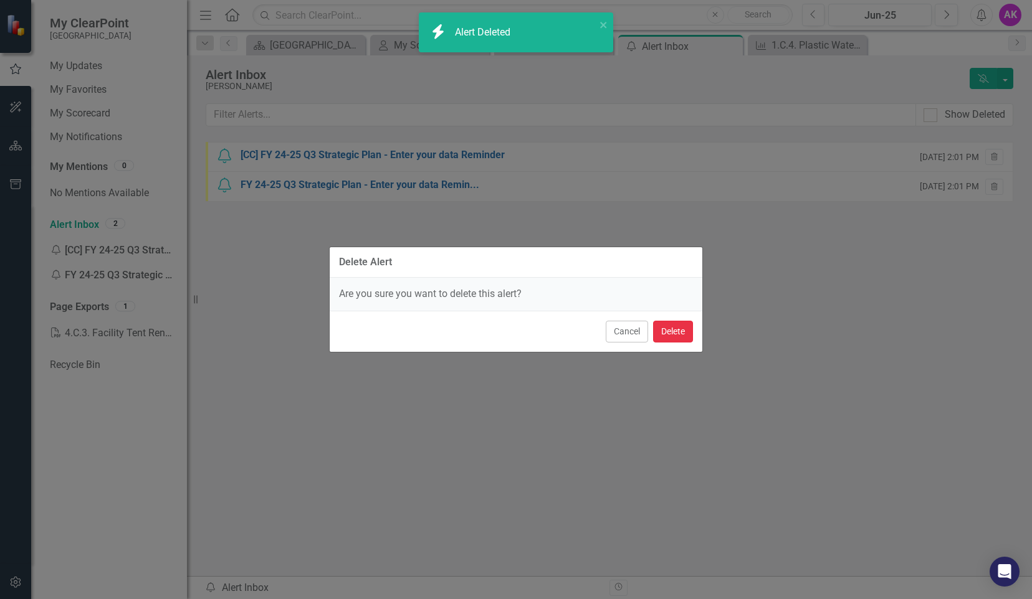
click at [675, 323] on button "Delete" at bounding box center [673, 332] width 40 height 22
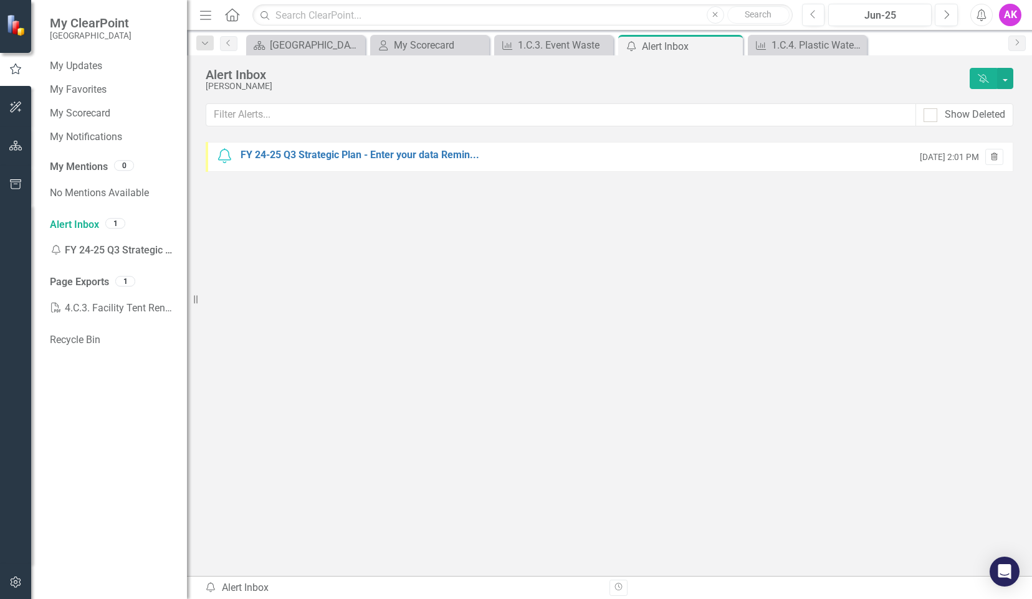
click at [1000, 158] on button "Trash" at bounding box center [994, 157] width 18 height 16
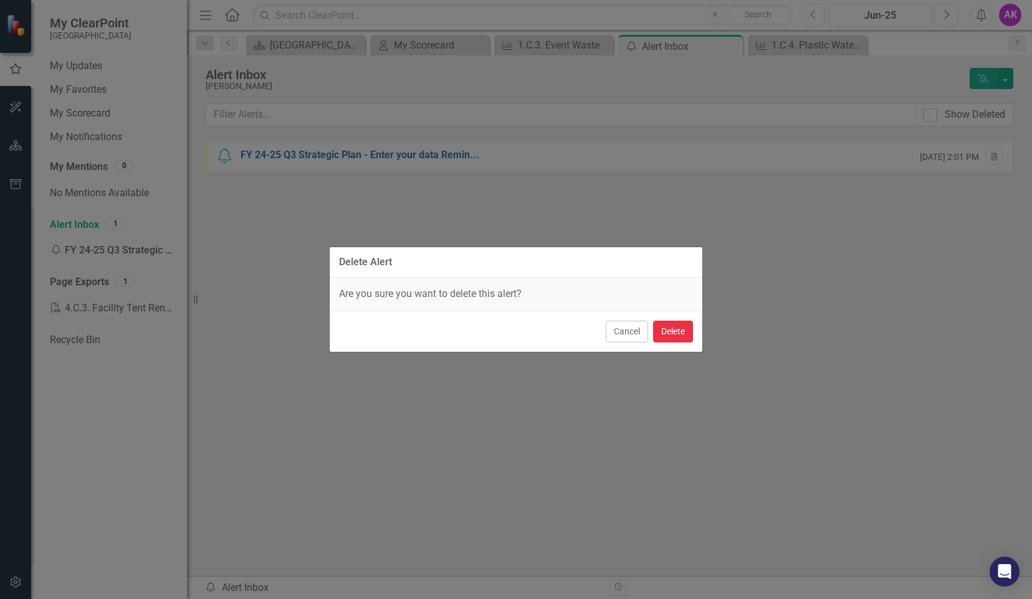
click at [665, 330] on button "Delete" at bounding box center [673, 332] width 40 height 22
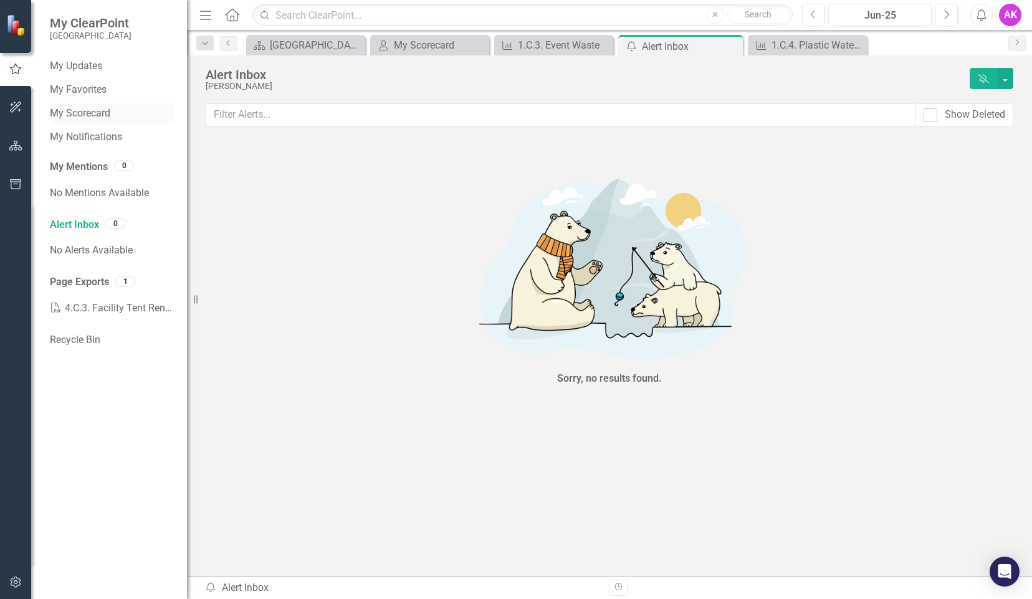
click at [98, 114] on link "My Scorecard" at bounding box center [112, 114] width 125 height 14
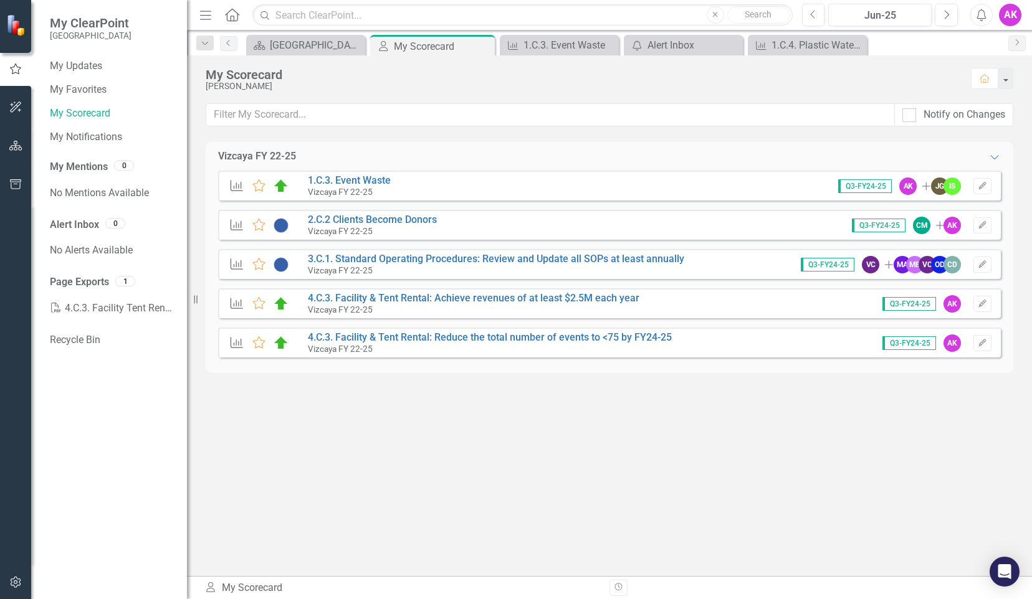
click at [869, 187] on span "Q3-FY24-25" at bounding box center [865, 186] width 54 height 14
click at [981, 184] on icon "Edit" at bounding box center [982, 186] width 9 height 7
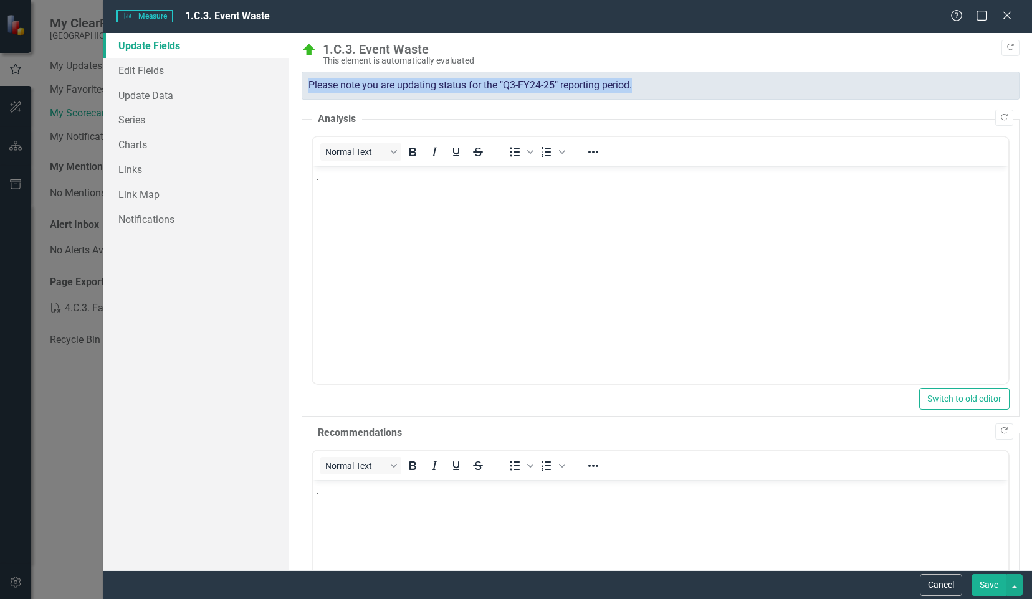
drag, startPoint x: 642, startPoint y: 87, endPoint x: 302, endPoint y: 88, distance: 340.2
click at [302, 88] on div "Please note you are updating status for the "Q3-FY24-25" reporting period." at bounding box center [661, 86] width 718 height 28
copy div "Please note you are updating status for the "Q3-FY24-25" reporting period."
click at [461, 190] on body "." at bounding box center [659, 259] width 695 height 187
click at [151, 71] on link "Edit Fields" at bounding box center [196, 70] width 186 height 25
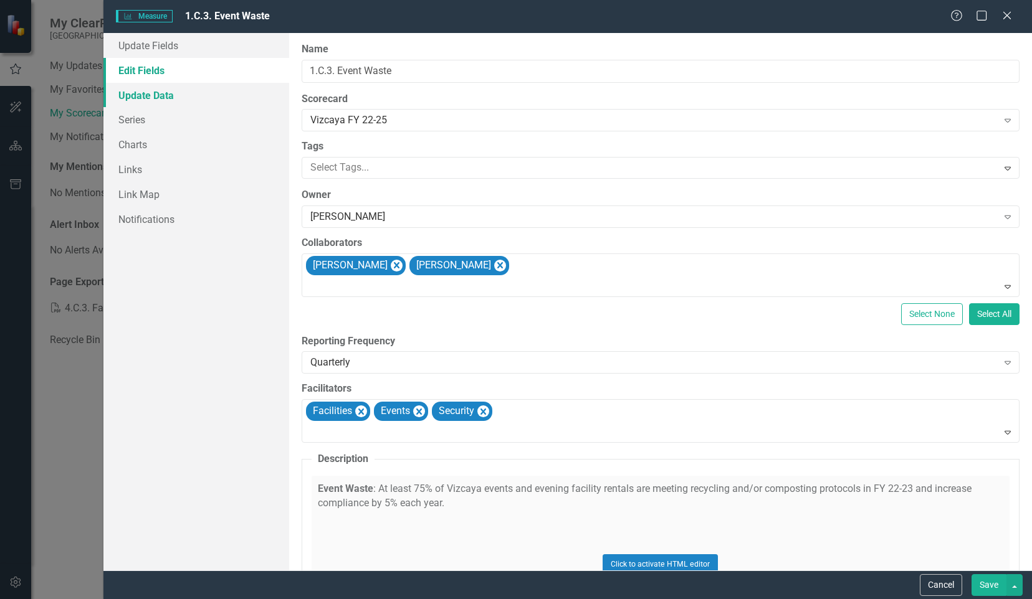
click at [143, 97] on link "Update Data" at bounding box center [196, 95] width 186 height 25
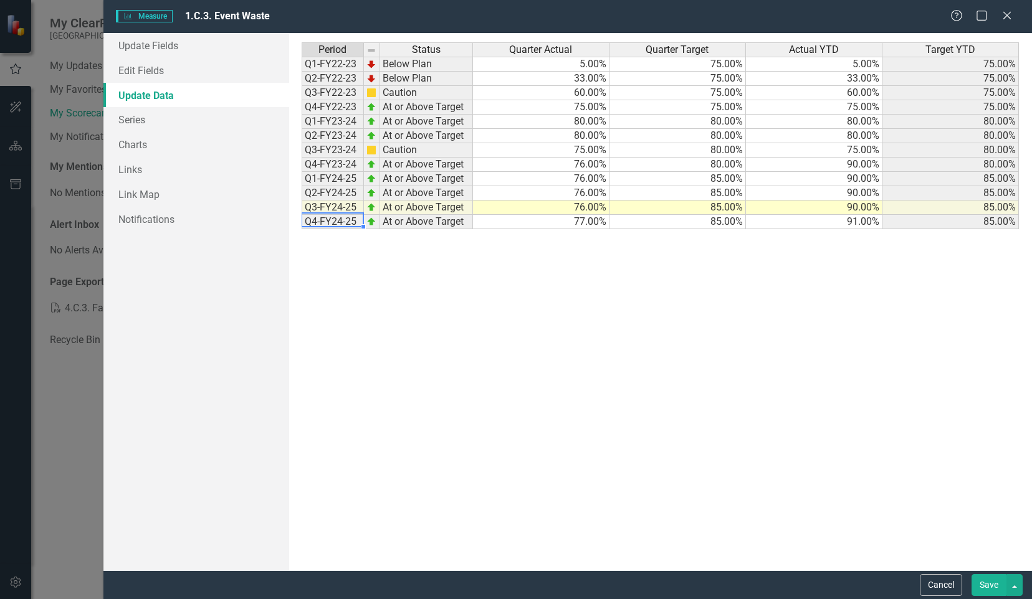
click at [340, 221] on td "Q4-FY24-25" at bounding box center [333, 222] width 62 height 14
click at [138, 118] on link "Series" at bounding box center [196, 119] width 186 height 25
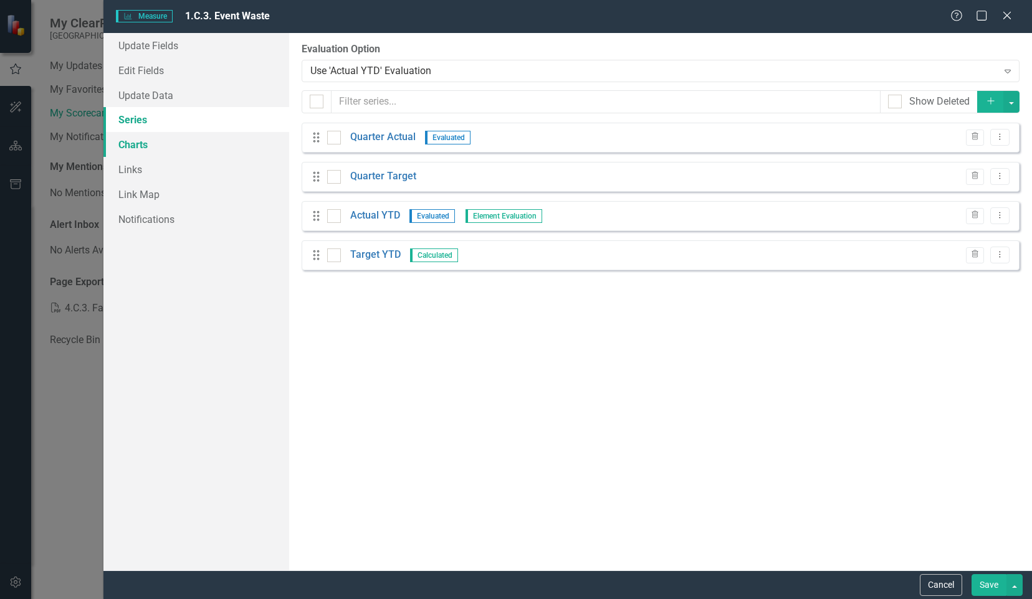
click at [135, 147] on link "Charts" at bounding box center [196, 144] width 186 height 25
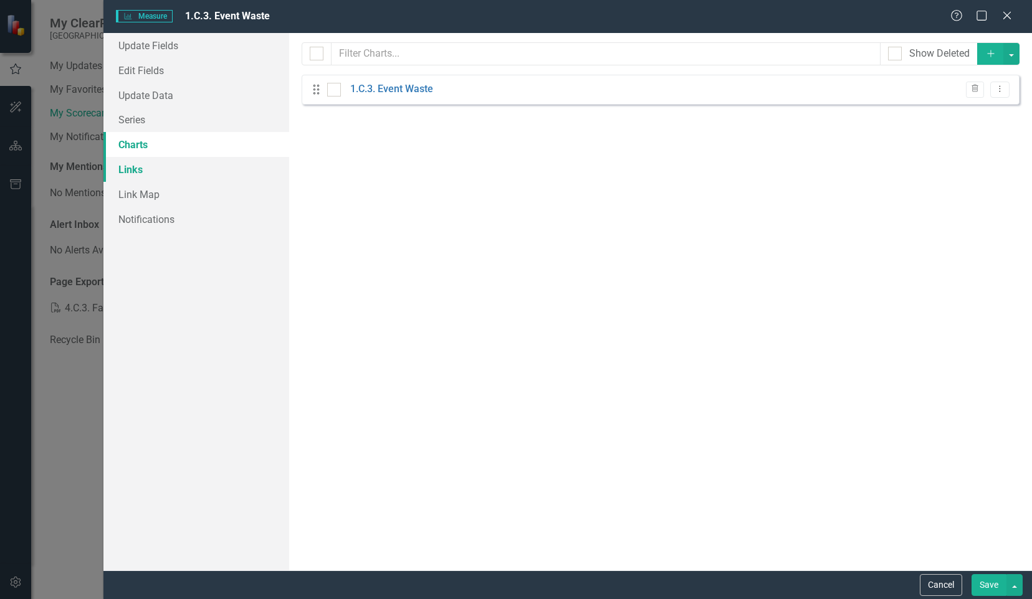
click at [141, 172] on link "Links" at bounding box center [196, 169] width 186 height 25
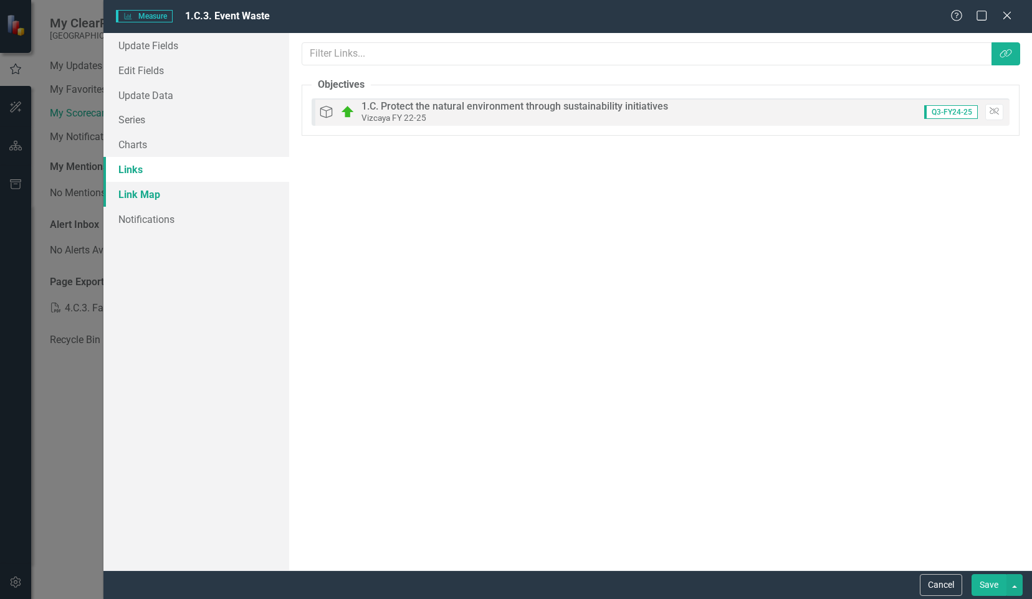
click at [145, 193] on link "Link Map" at bounding box center [196, 194] width 186 height 25
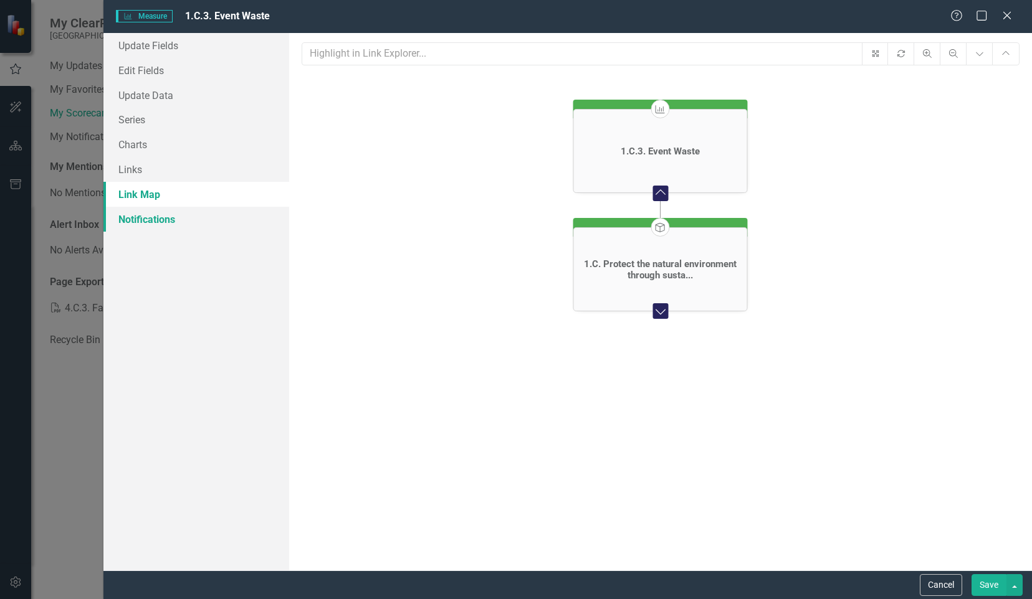
click at [155, 222] on link "Notifications" at bounding box center [196, 219] width 186 height 25
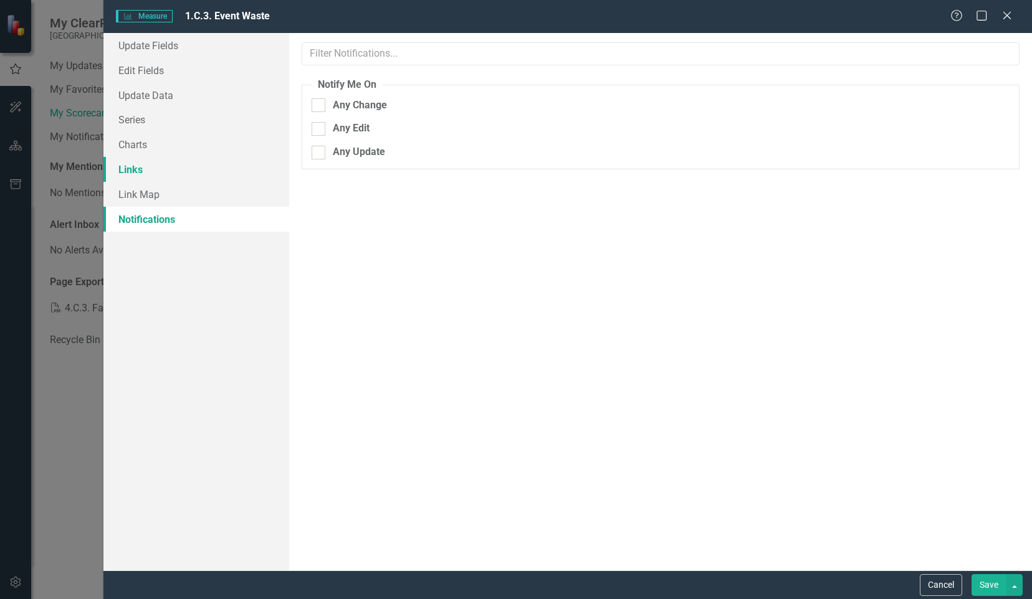
click at [163, 163] on link "Links" at bounding box center [196, 169] width 186 height 25
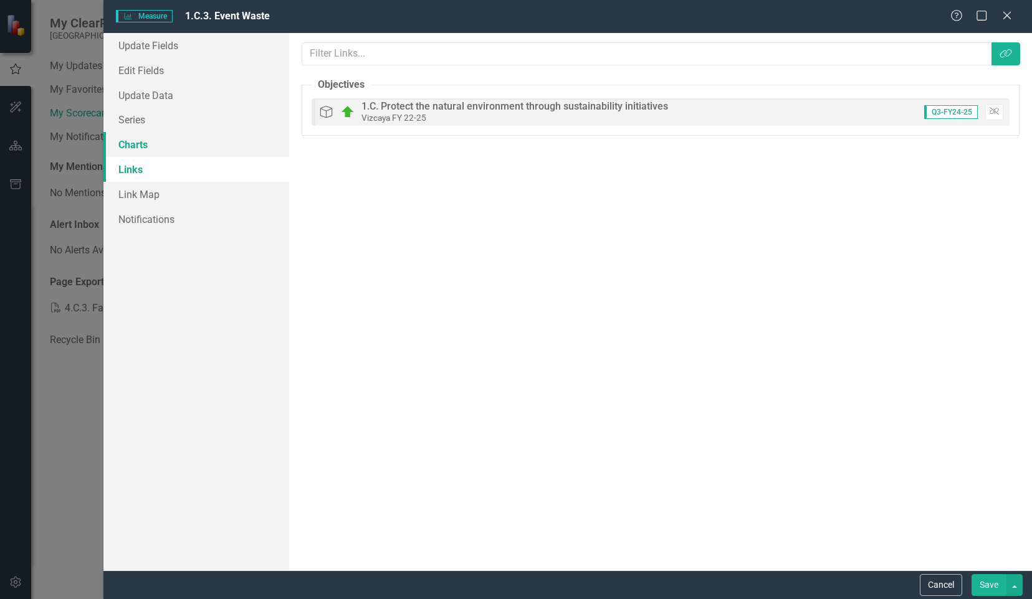
click at [157, 146] on link "Charts" at bounding box center [196, 144] width 186 height 25
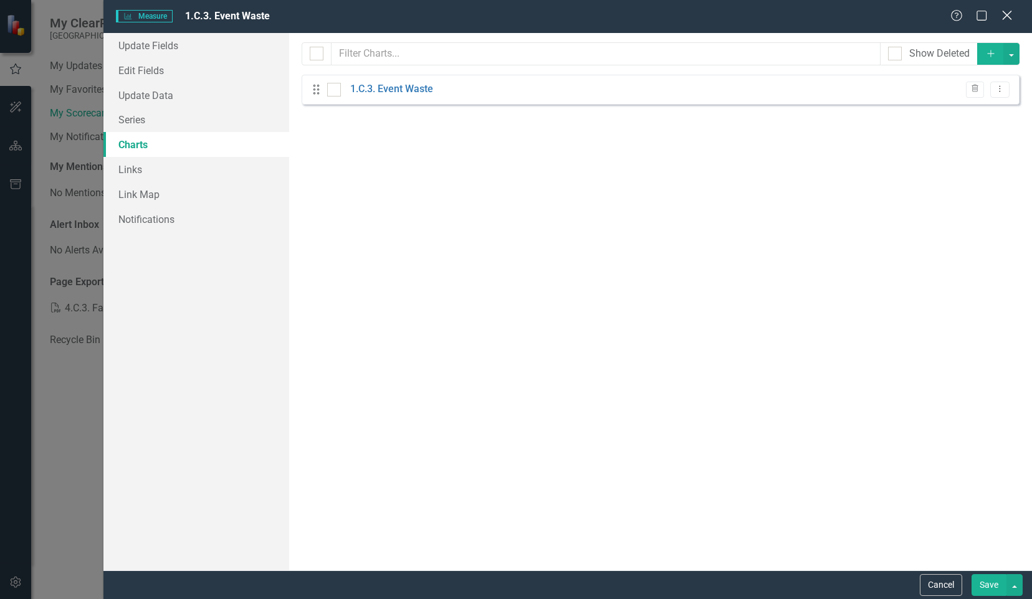
click at [1007, 20] on icon "Close" at bounding box center [1007, 15] width 16 height 12
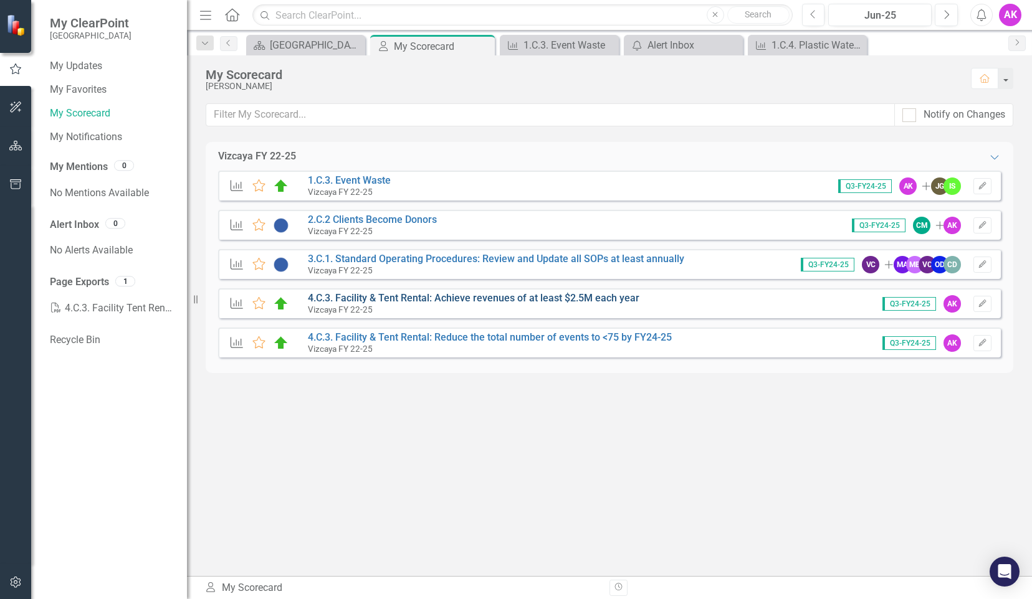
click at [404, 301] on link "4.C.3. Facility & Tent Rental: Achieve revenues of at least $2.5M each year" at bounding box center [473, 298] width 331 height 12
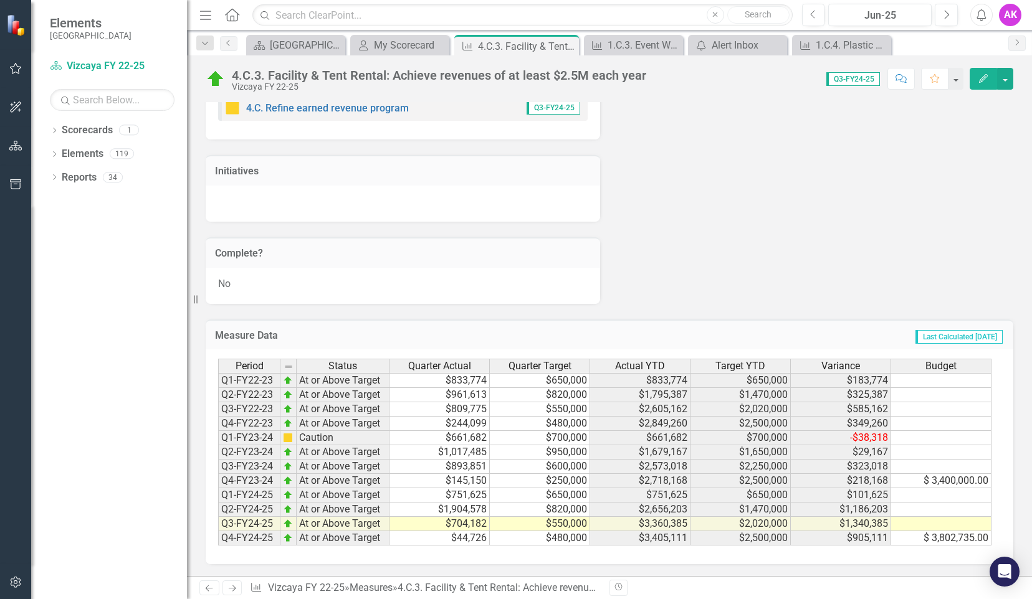
scroll to position [3059, 0]
